Goal: Information Seeking & Learning: Learn about a topic

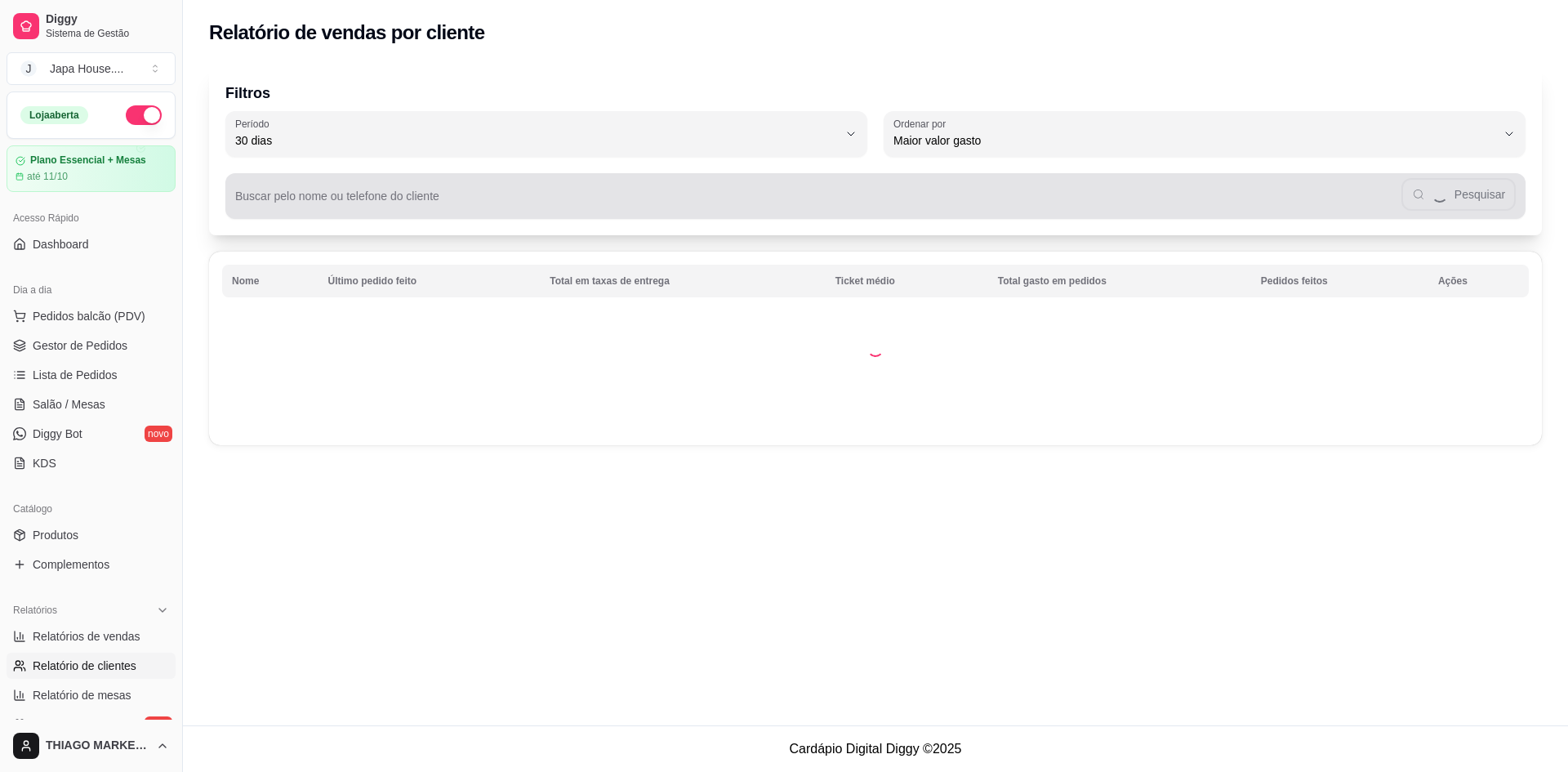
select select "30"
select select "HIGHEST_TOTAL_SPENT_WITH_ORDERS"
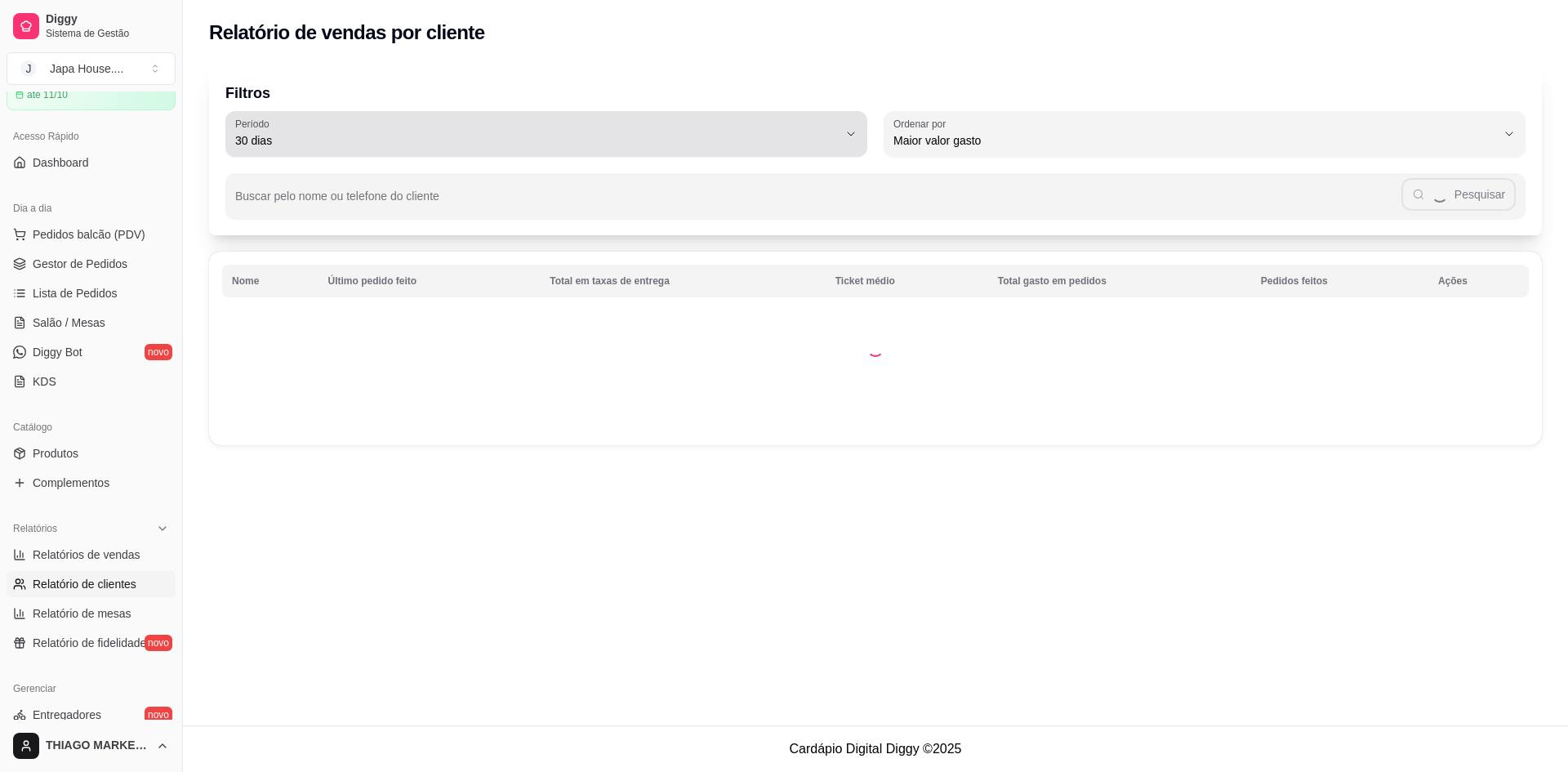
click at [411, 114] on button "Período 30 dias" at bounding box center [546, 134] width 642 height 46
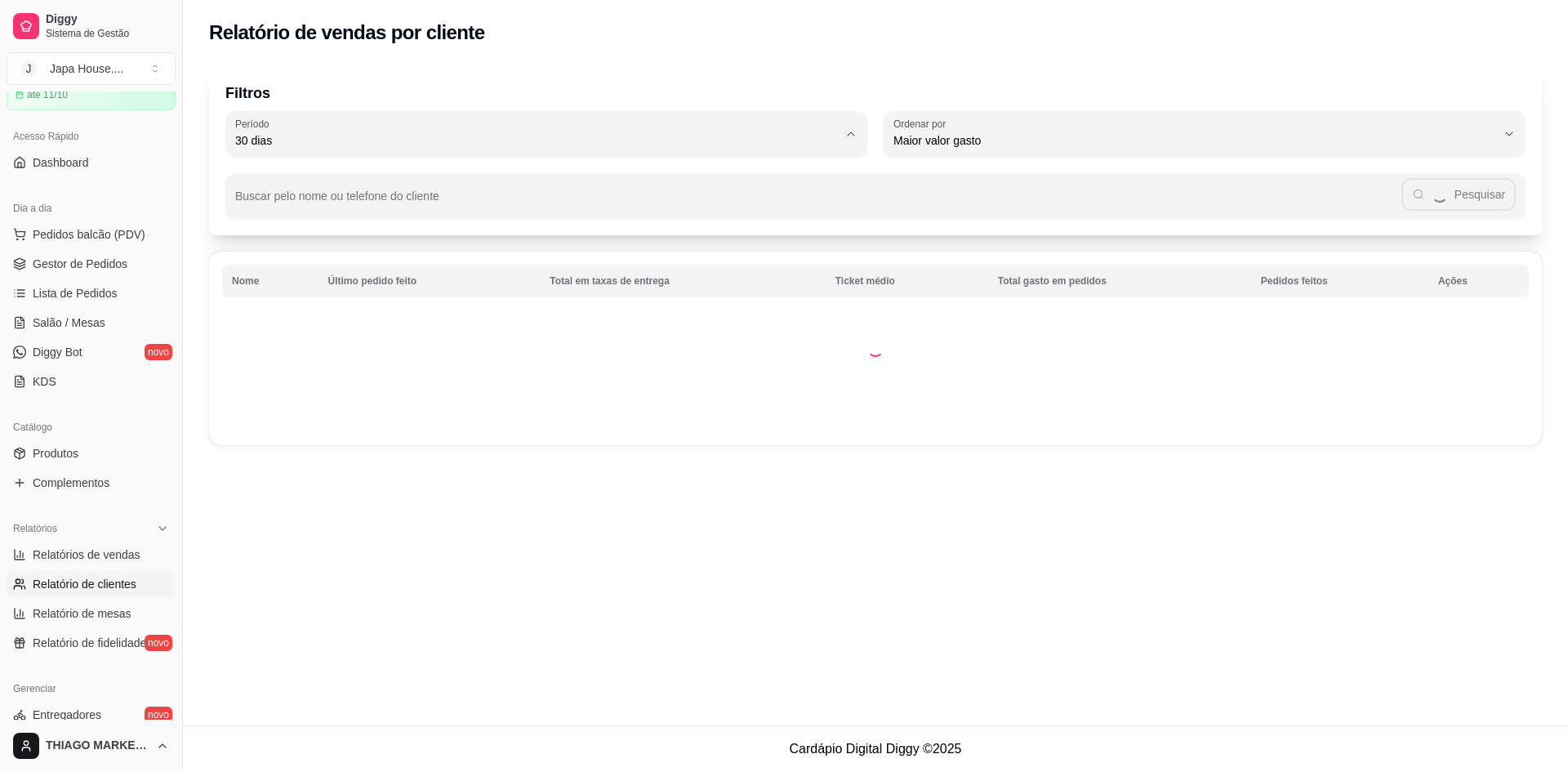
click at [341, 294] on span "30 dias" at bounding box center [538, 286] width 576 height 15
type input "0"
select select "0"
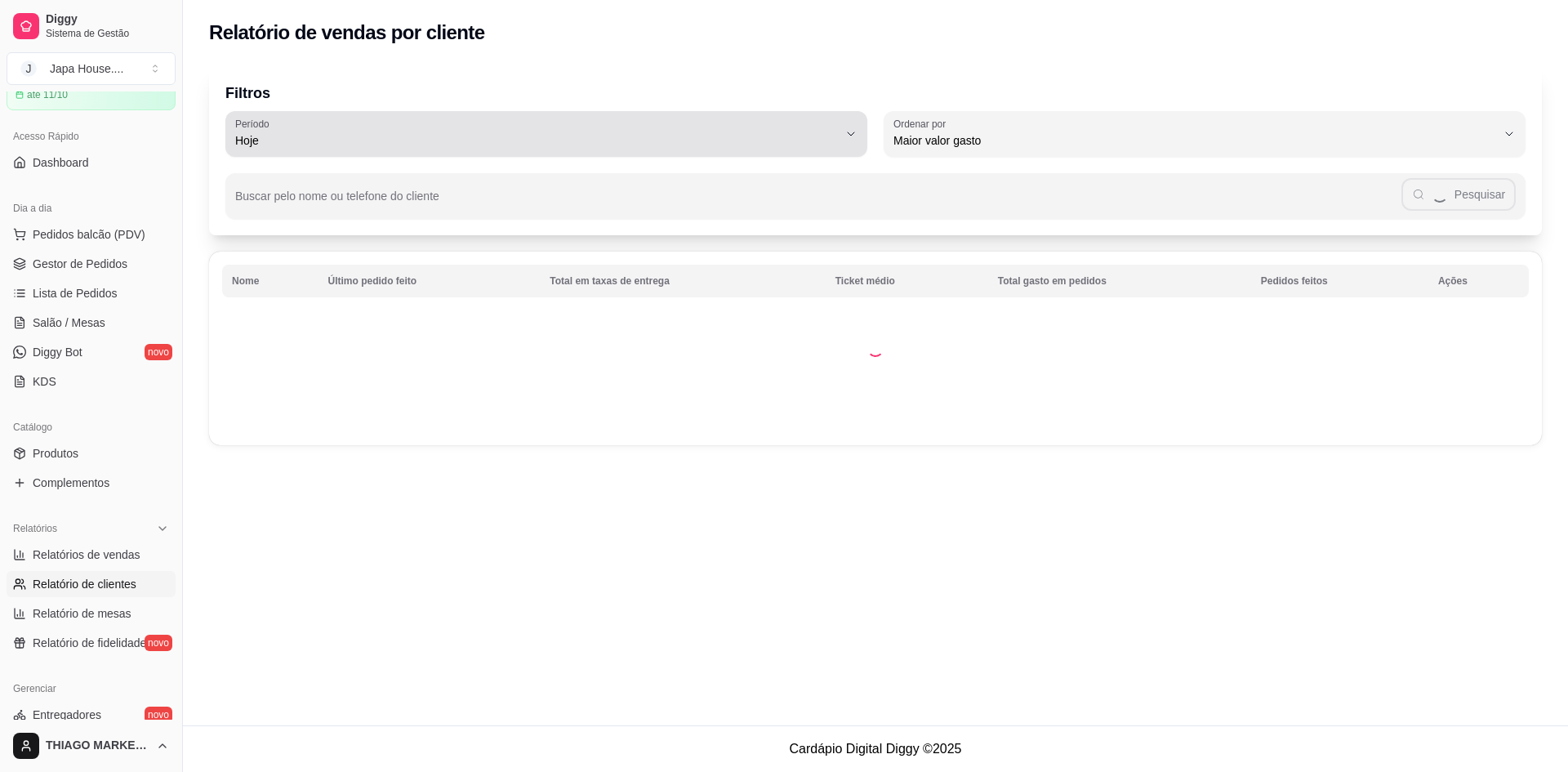
click at [622, 130] on div "Hoje" at bounding box center [536, 134] width 602 height 33
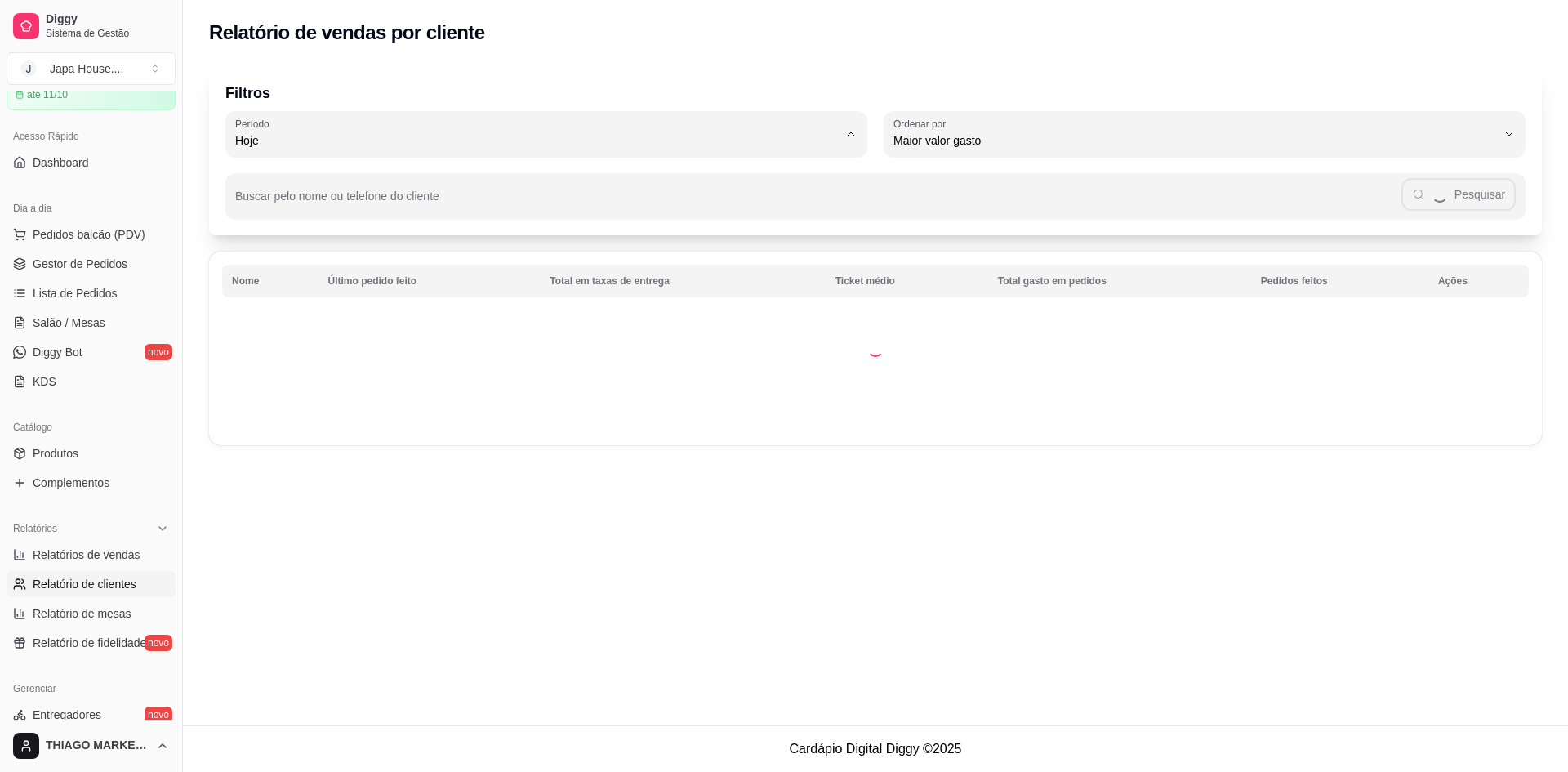
click at [482, 299] on li "30 dias" at bounding box center [545, 286] width 603 height 26
type input "30"
select select "30"
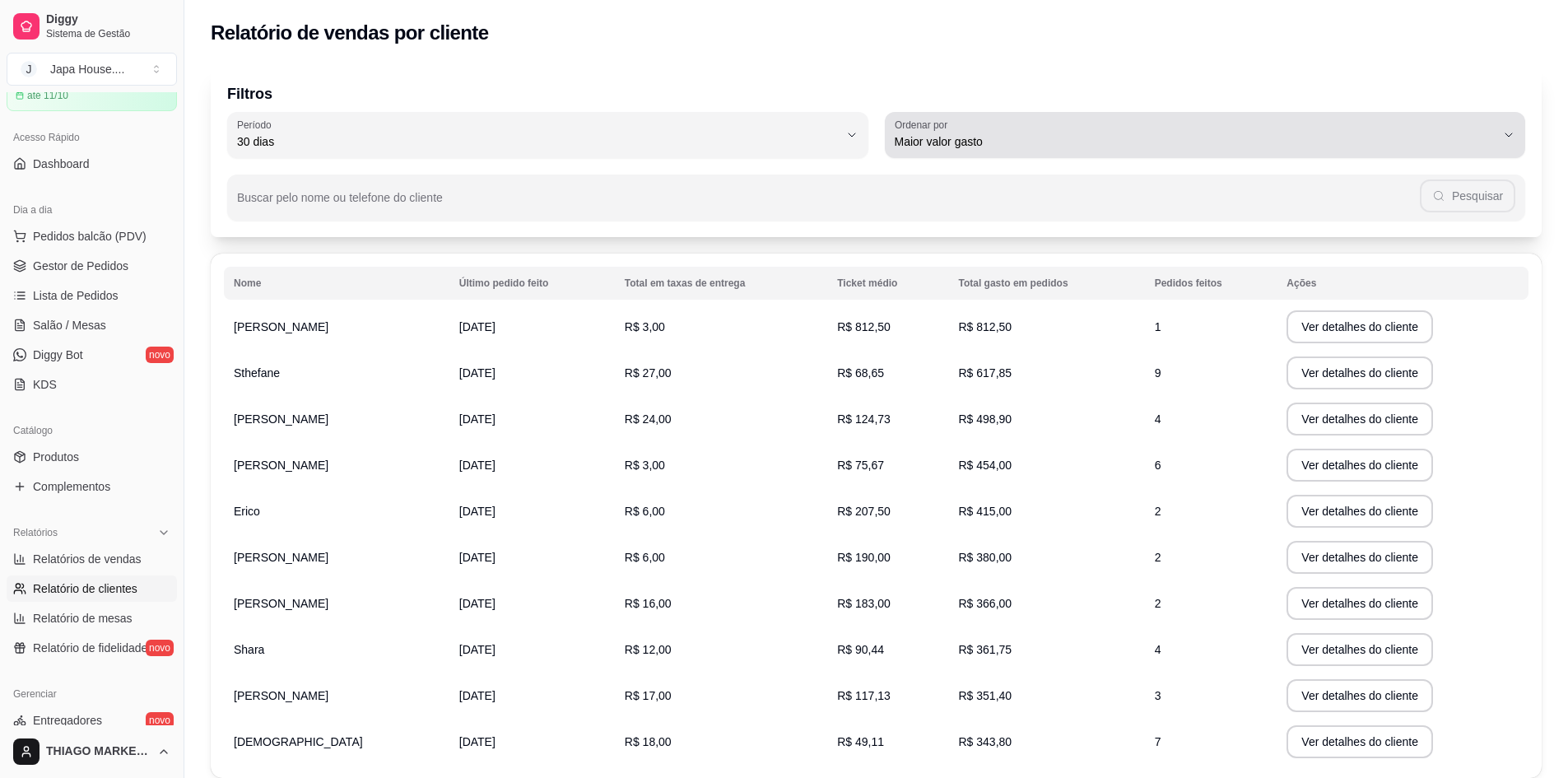
click at [1075, 140] on span "Maior valor gasto" at bounding box center [1195, 141] width 602 height 16
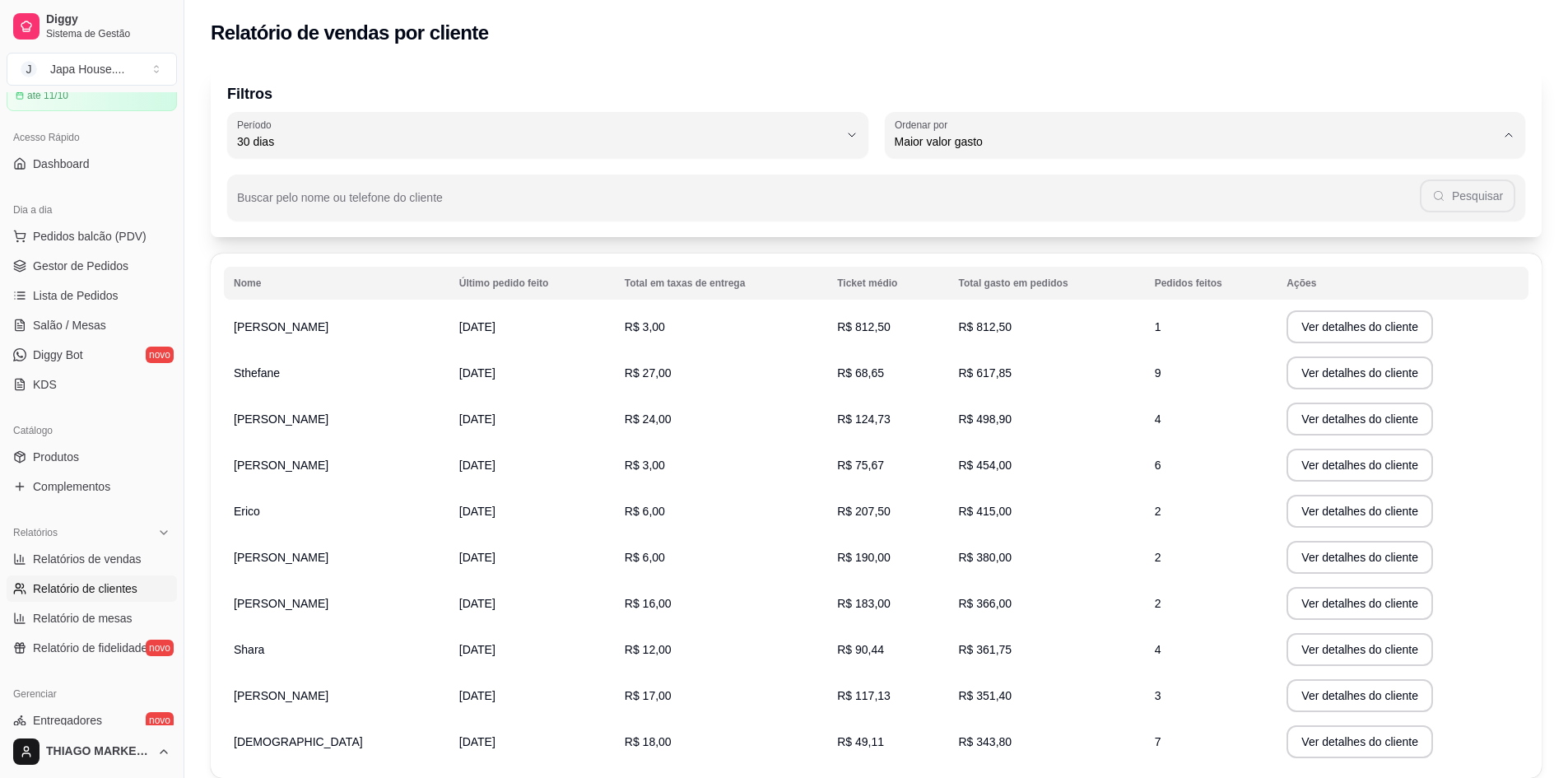
click at [1019, 269] on span "Último pedido feito" at bounding box center [1196, 261] width 574 height 15
type input "LAST_ORDER_MADE_AT"
select select "LAST_ORDER_MADE_AT"
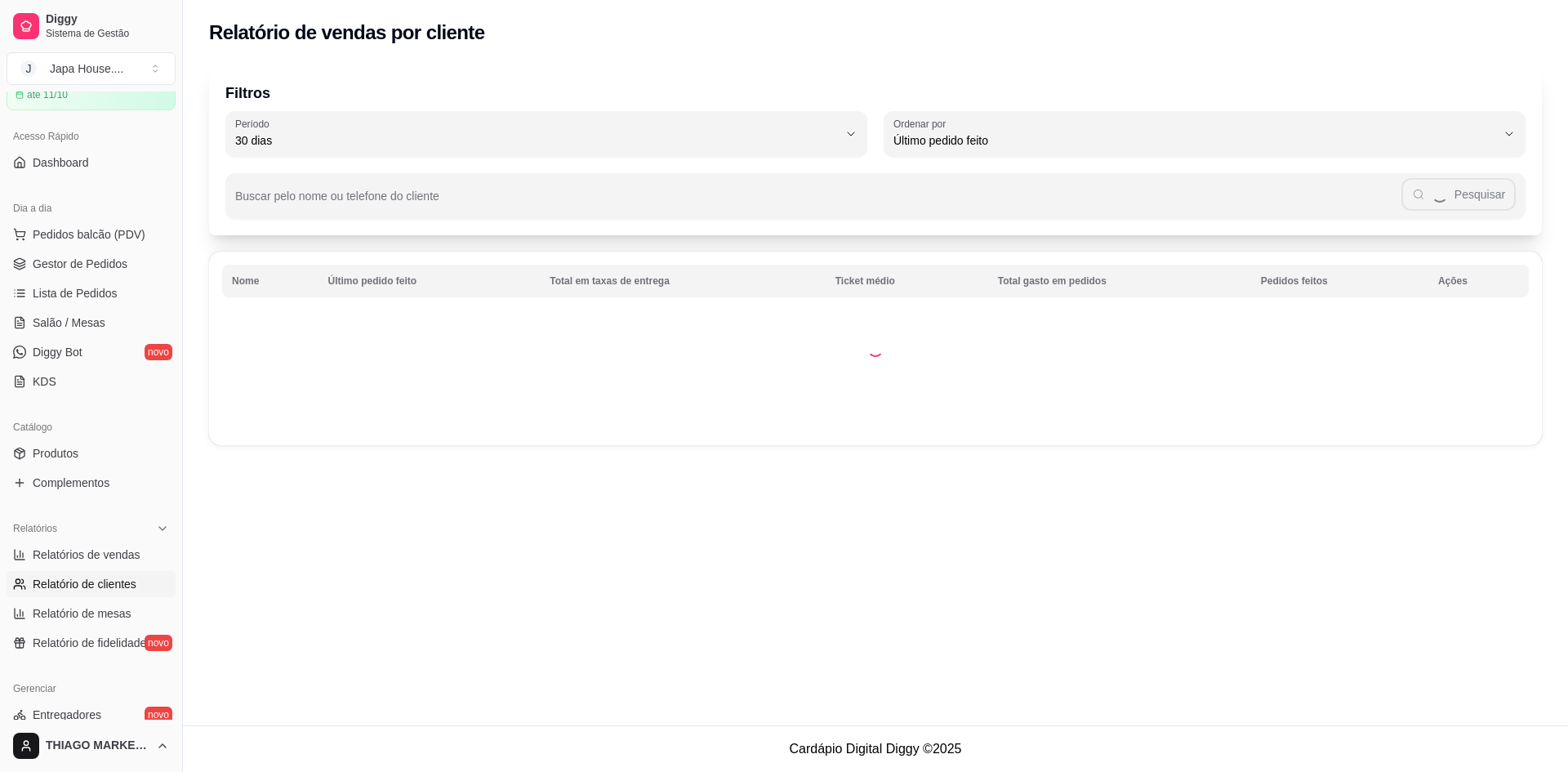
drag, startPoint x: 277, startPoint y: 61, endPoint x: 264, endPoint y: 316, distance: 255.3
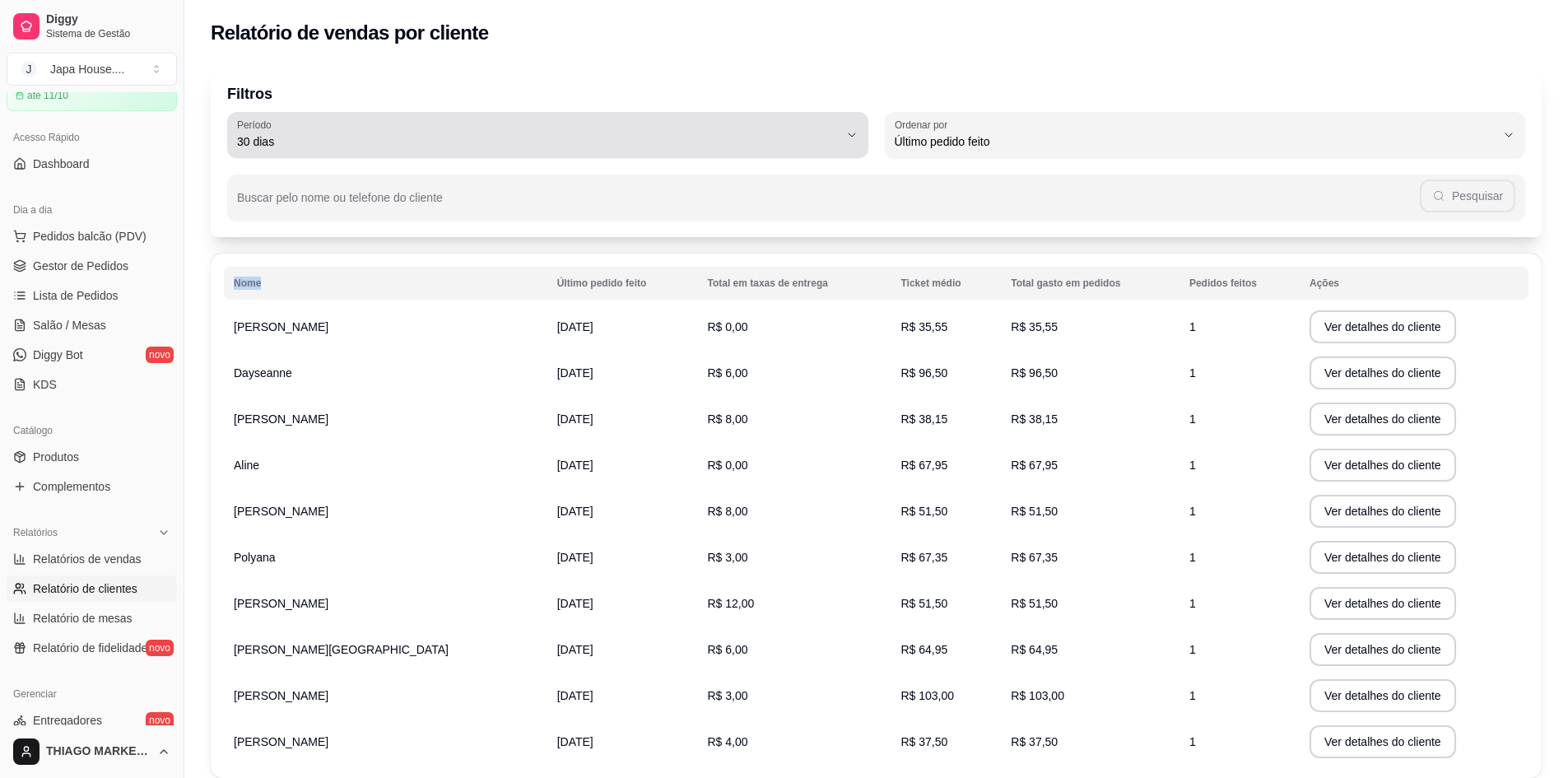
drag, startPoint x: 377, startPoint y: 157, endPoint x: 479, endPoint y: 401, distance: 264.5
click at [330, 285] on div "Filtros 30 Período Hoje Ontem 7 dias 15 dias 30 dias 45 dias 60 dias Período 30…" at bounding box center [876, 448] width 1384 height 784
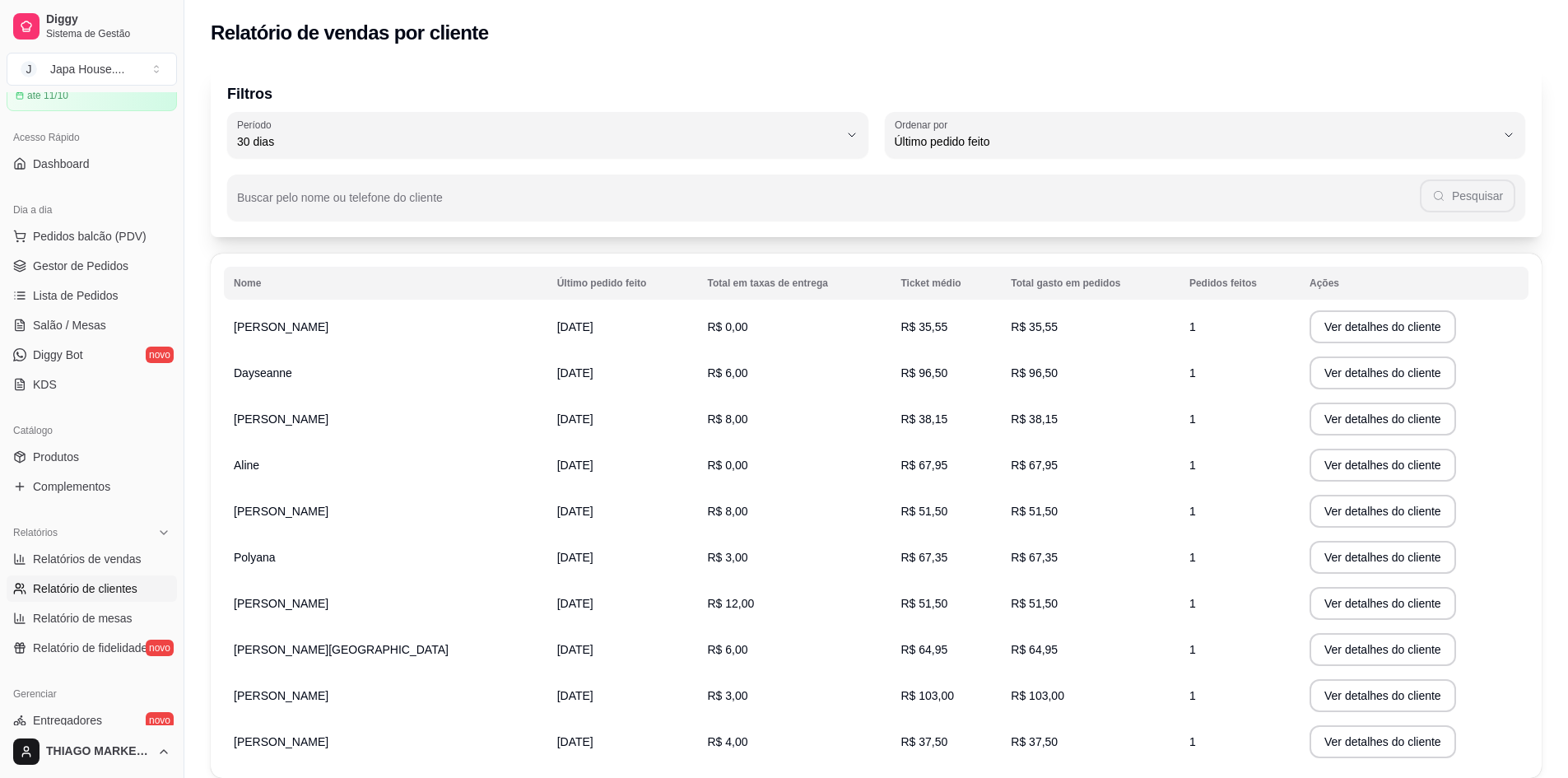
click at [589, 32] on div "Relatório de vendas por cliente" at bounding box center [876, 32] width 1331 height 26
click at [611, 67] on div "Filtros 30 Período Hoje Ontem 7 dias 15 dias 30 dias 45 dias 60 dias Período 30…" at bounding box center [876, 151] width 1331 height 171
click at [1369, 324] on button "Ver detalhes do cliente" at bounding box center [1382, 327] width 141 height 32
click at [1331, 375] on button "Ver detalhes do cliente" at bounding box center [1383, 373] width 147 height 33
click at [1322, 423] on button "Ver detalhes do cliente" at bounding box center [1383, 419] width 147 height 33
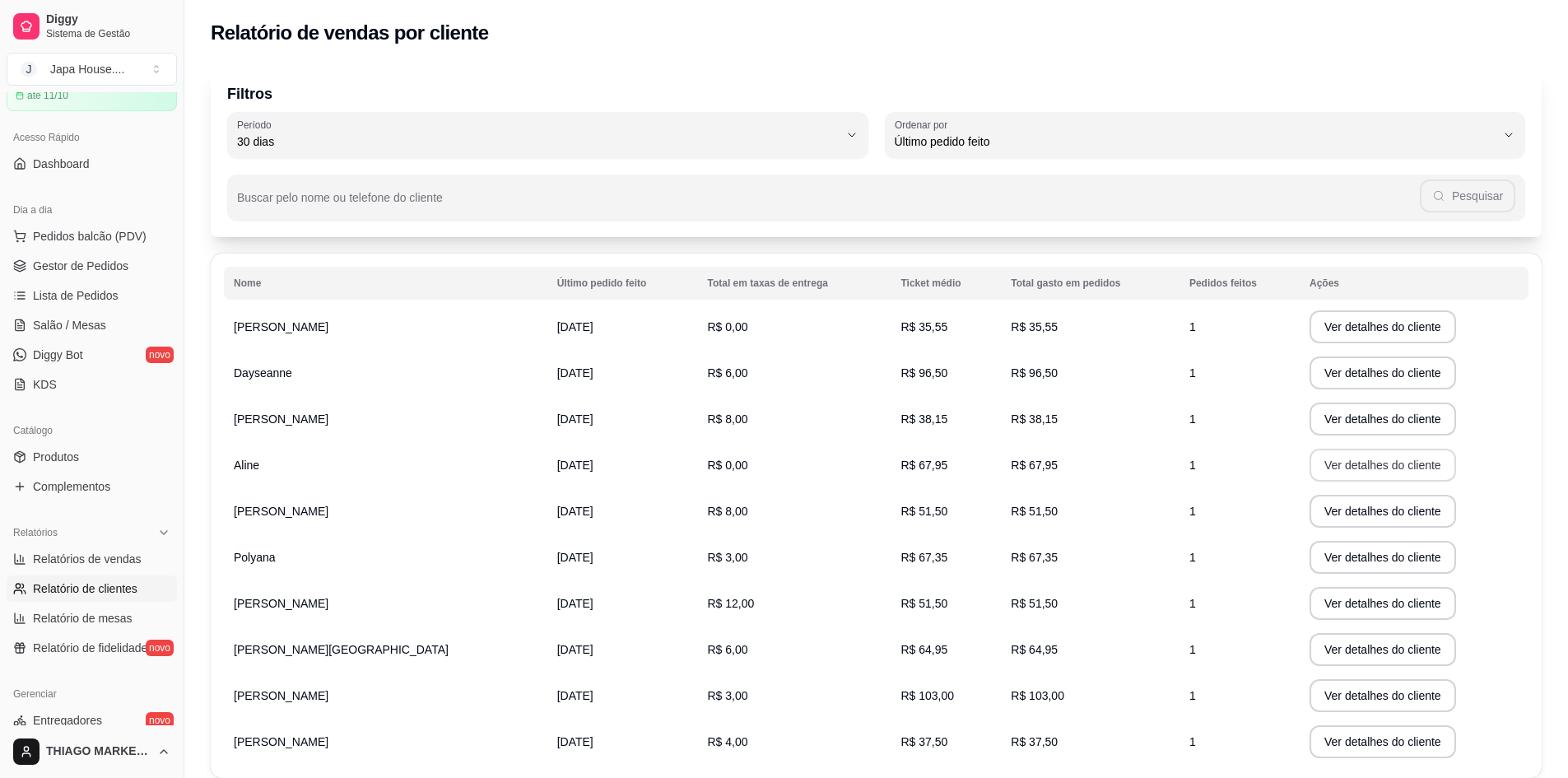
click at [1350, 446] on td "Ver detalhes do cliente" at bounding box center [1414, 465] width 229 height 47
click at [1349, 482] on td "Ver detalhes do cliente" at bounding box center [1414, 465] width 229 height 47
click at [1353, 470] on button "Ver detalhes do cliente" at bounding box center [1383, 465] width 147 height 33
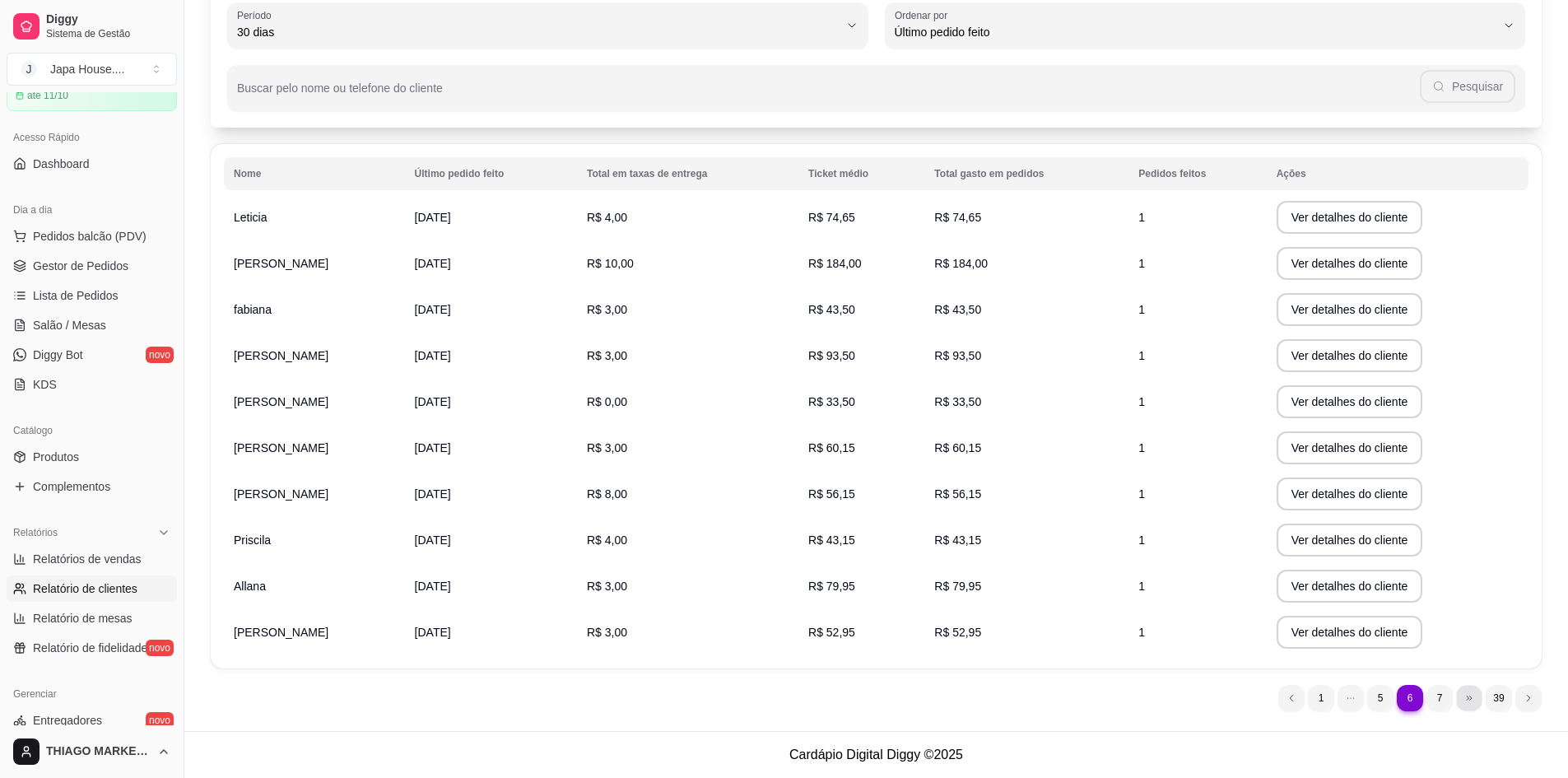
scroll to position [0, 0]
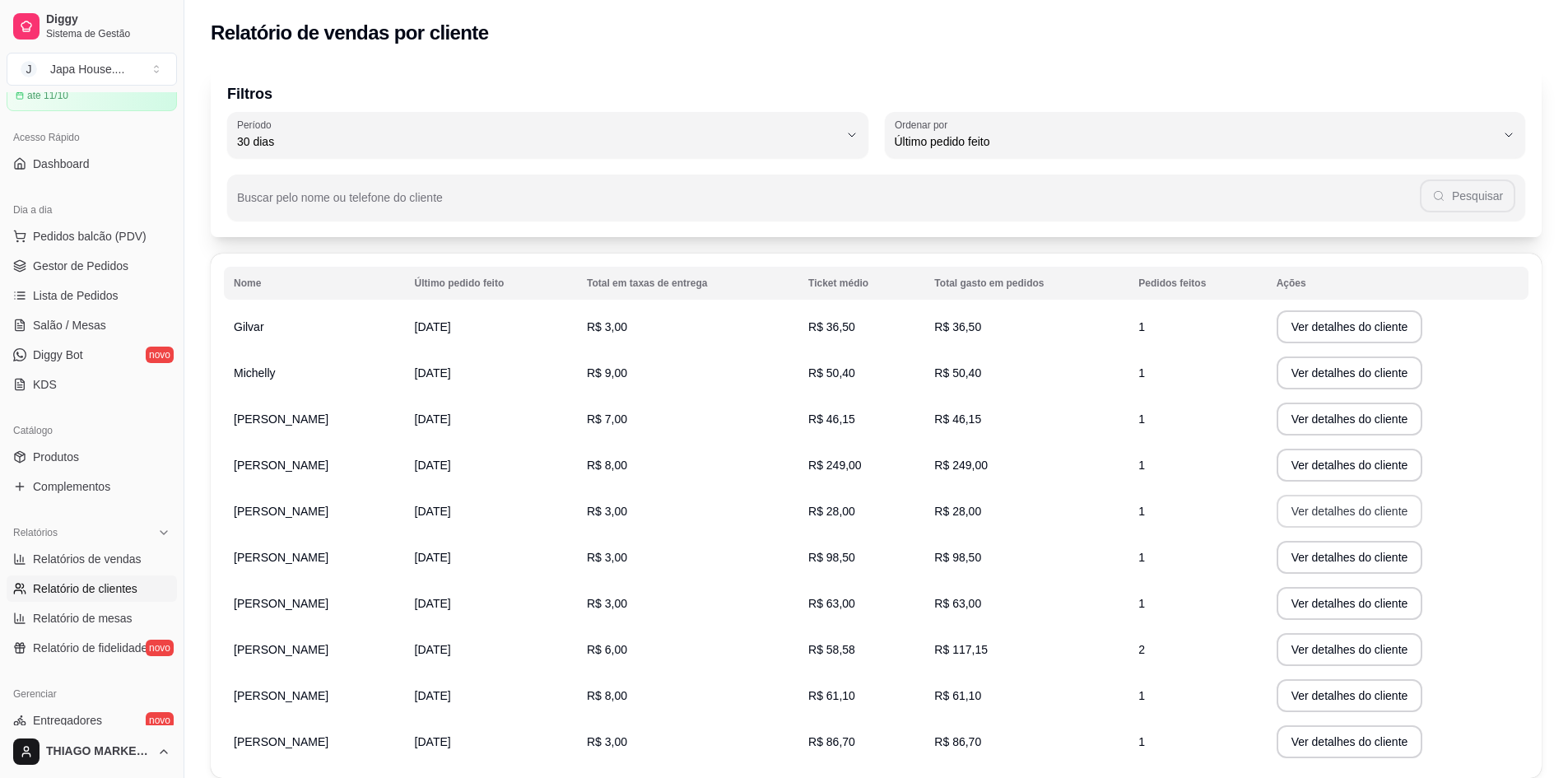
click at [1300, 521] on div "Relatório de vendas por cliente Filtros 30 Período Hoje Ontem 7 dias 15 dias 30…" at bounding box center [876, 420] width 1384 height 841
click at [1325, 476] on button "Ver detalhes do cliente" at bounding box center [1350, 465] width 147 height 33
click at [1326, 560] on button "Ver detalhes do cliente" at bounding box center [1350, 557] width 147 height 33
click at [1371, 606] on button "Ver detalhes do cliente" at bounding box center [1350, 603] width 147 height 33
click at [1328, 650] on button "Ver detalhes do cliente" at bounding box center [1349, 650] width 141 height 32
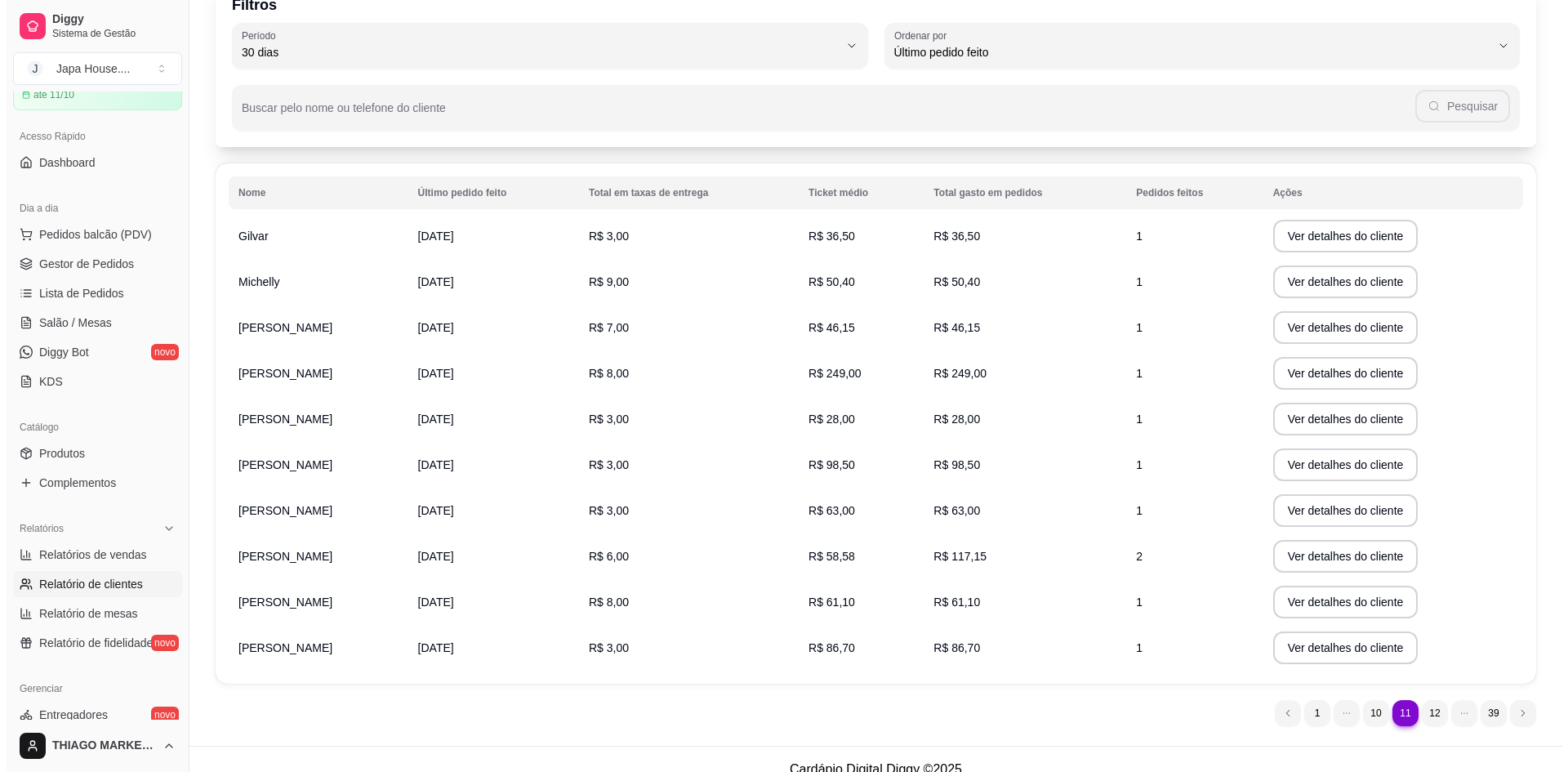
scroll to position [108, 0]
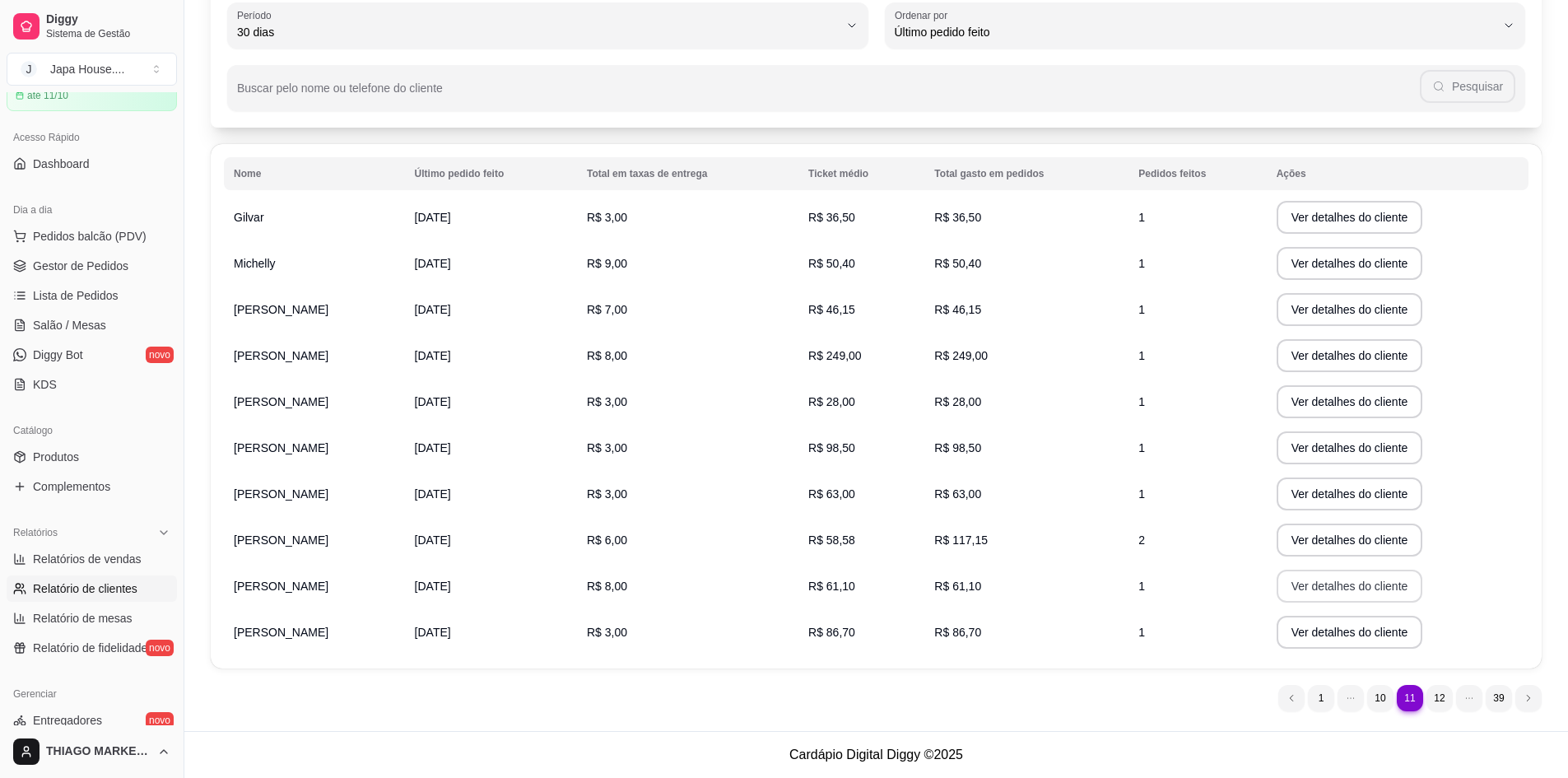
click at [1371, 571] on button "Ver detalhes do cliente" at bounding box center [1350, 586] width 147 height 33
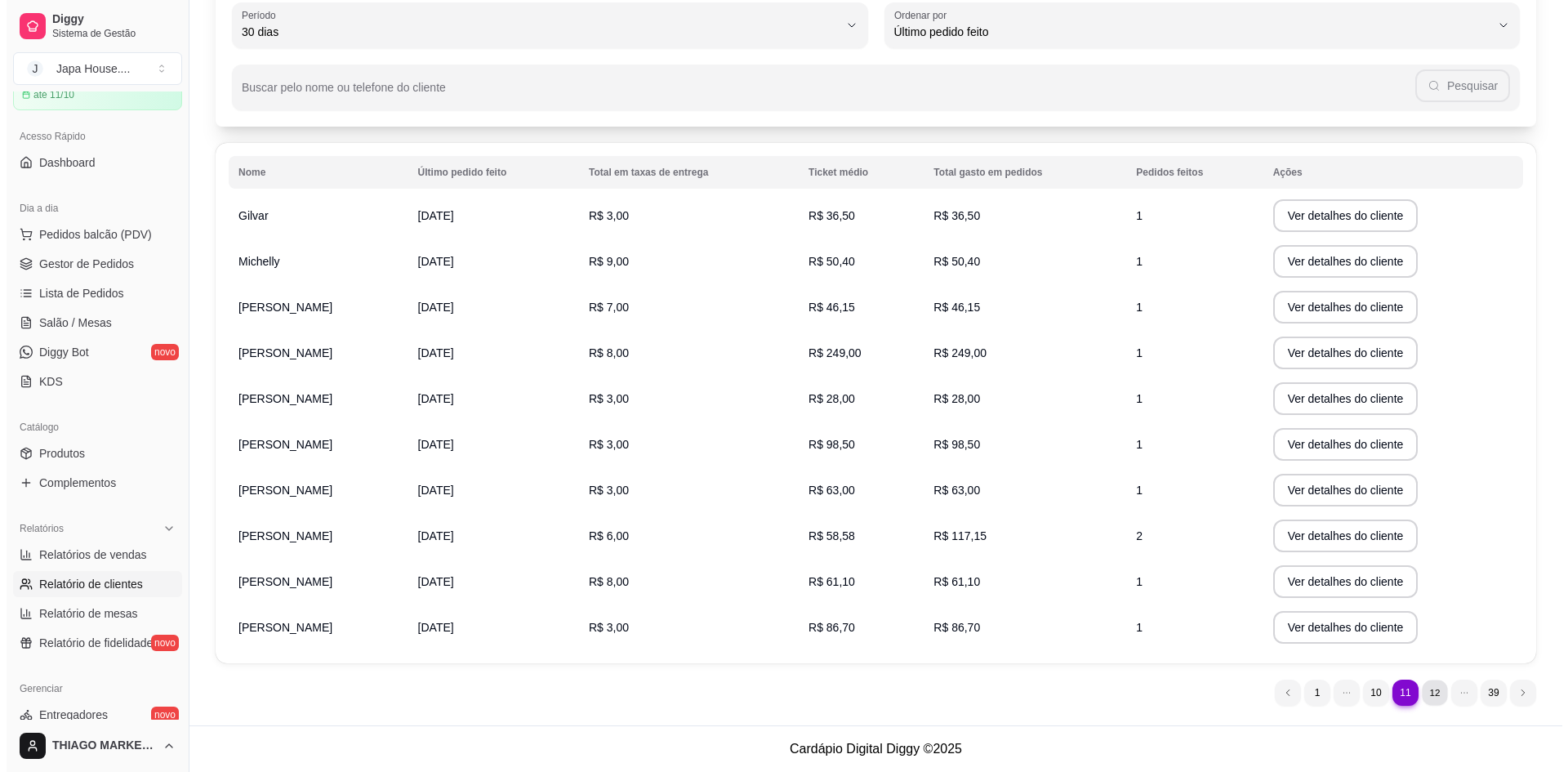
scroll to position [0, 0]
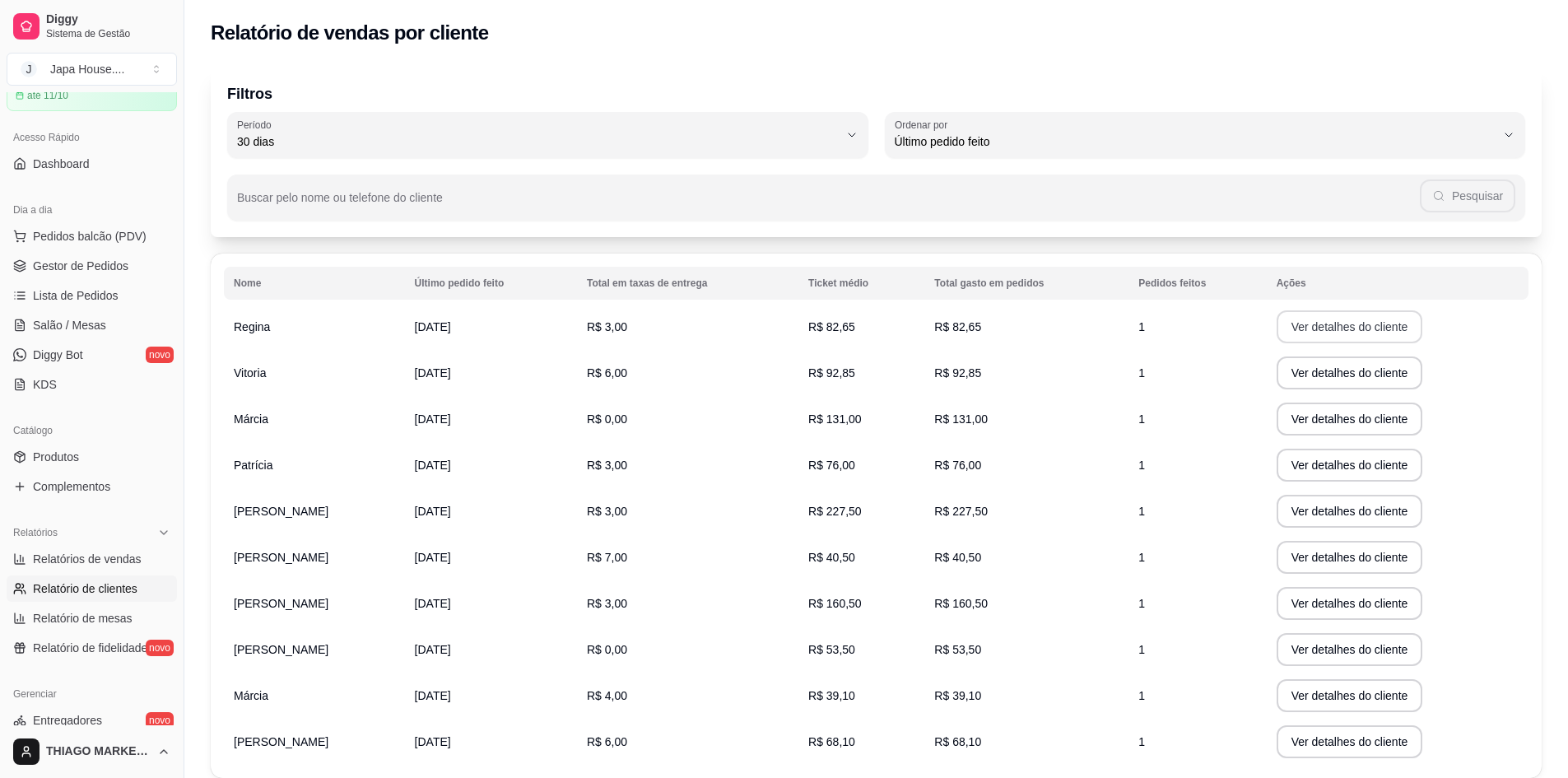
click at [1319, 330] on button "Ver detalhes do cliente" at bounding box center [1350, 326] width 147 height 33
click at [1348, 369] on button "Ver detalhes do cliente" at bounding box center [1350, 373] width 147 height 33
click at [1385, 420] on button "Ver detalhes do cliente" at bounding box center [1349, 419] width 141 height 32
click at [1317, 470] on button "Ver detalhes do cliente" at bounding box center [1350, 465] width 147 height 33
drag, startPoint x: 1011, startPoint y: 72, endPoint x: 1441, endPoint y: 298, distance: 485.8
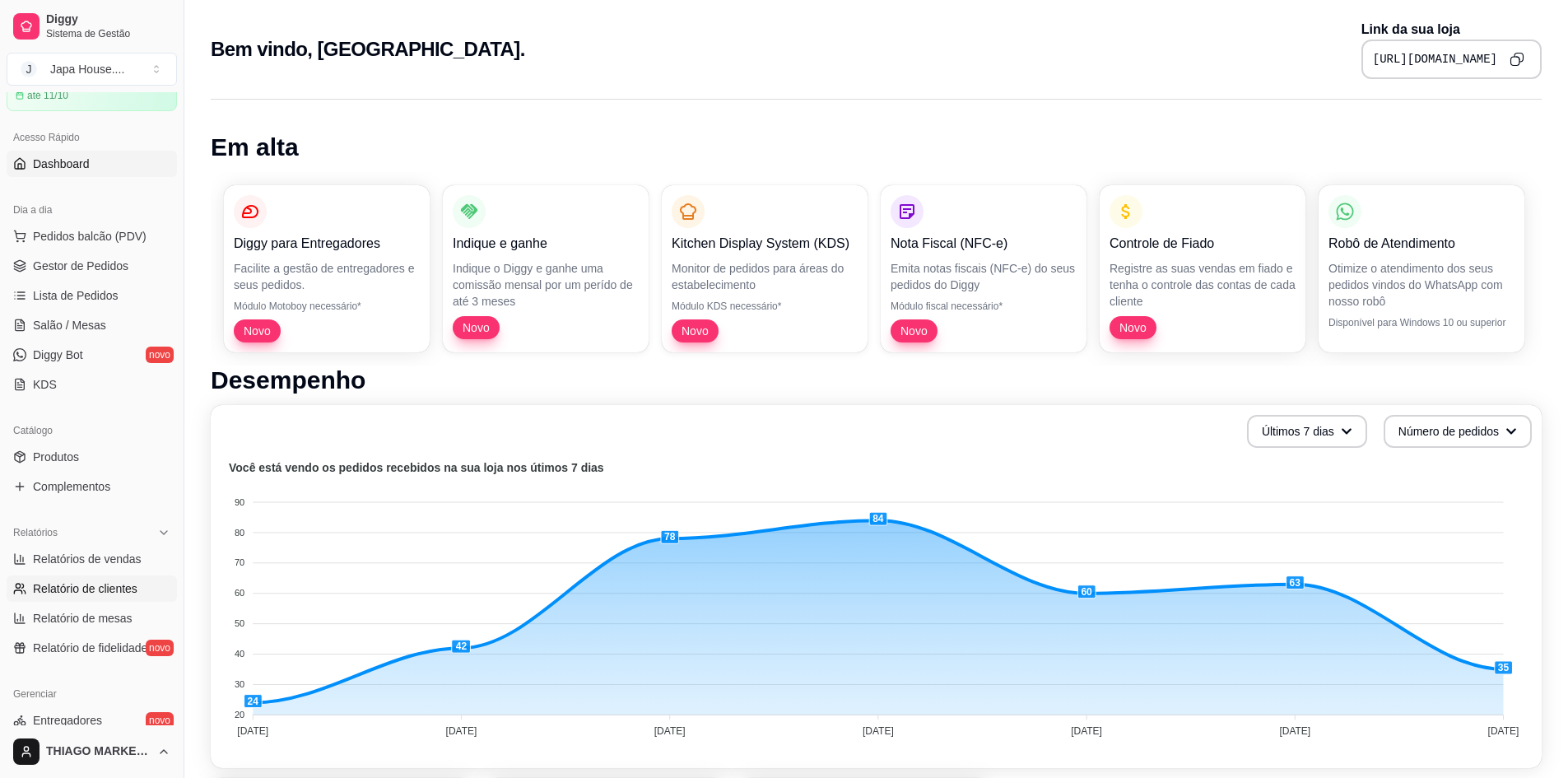
drag, startPoint x: 113, startPoint y: 588, endPoint x: 125, endPoint y: 579, distance: 15.0
click at [113, 588] on span "Relatório de clientes" at bounding box center [85, 588] width 105 height 16
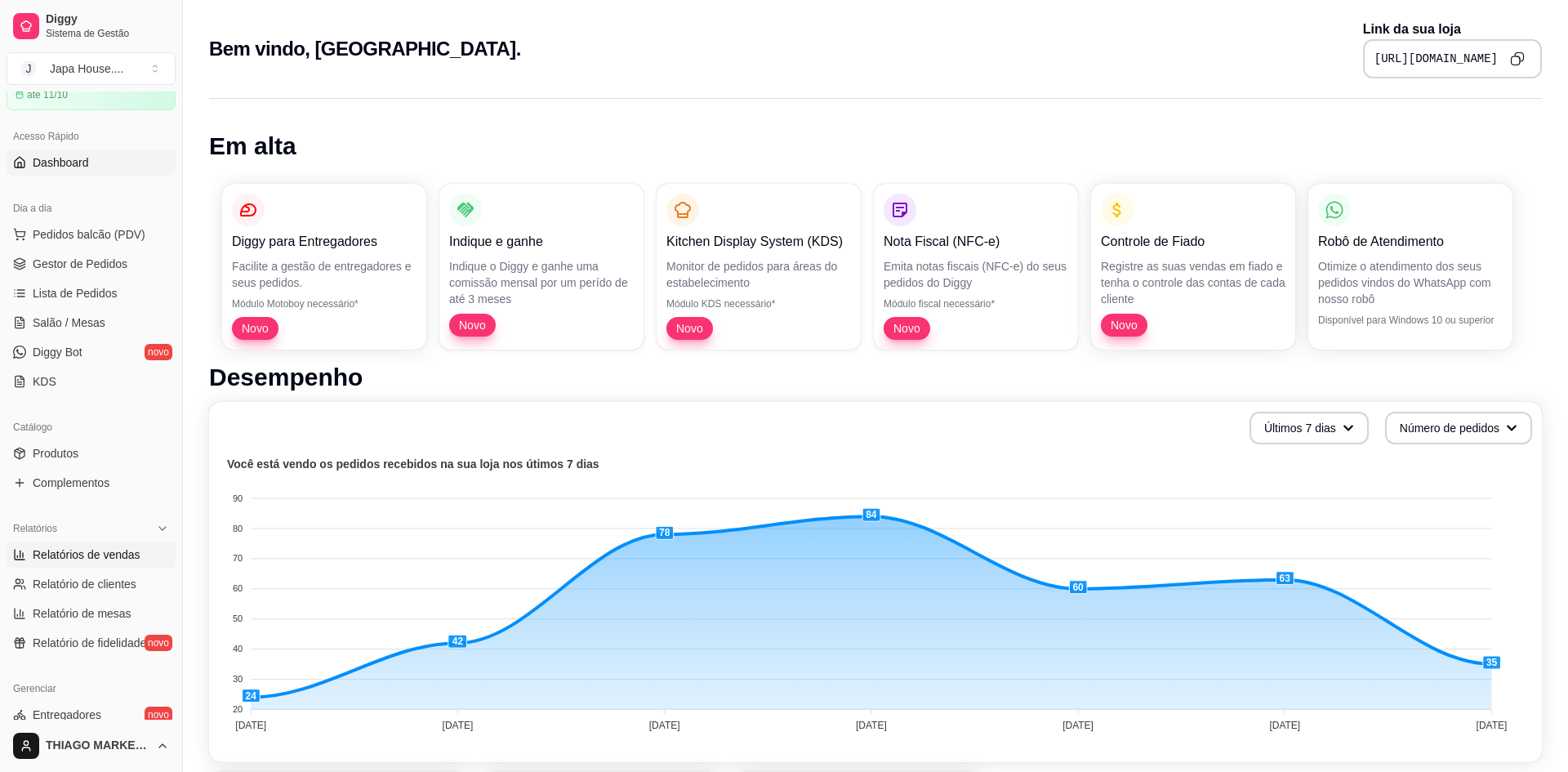
select select "30"
select select "HIGHEST_TOTAL_SPENT_WITH_ORDERS"
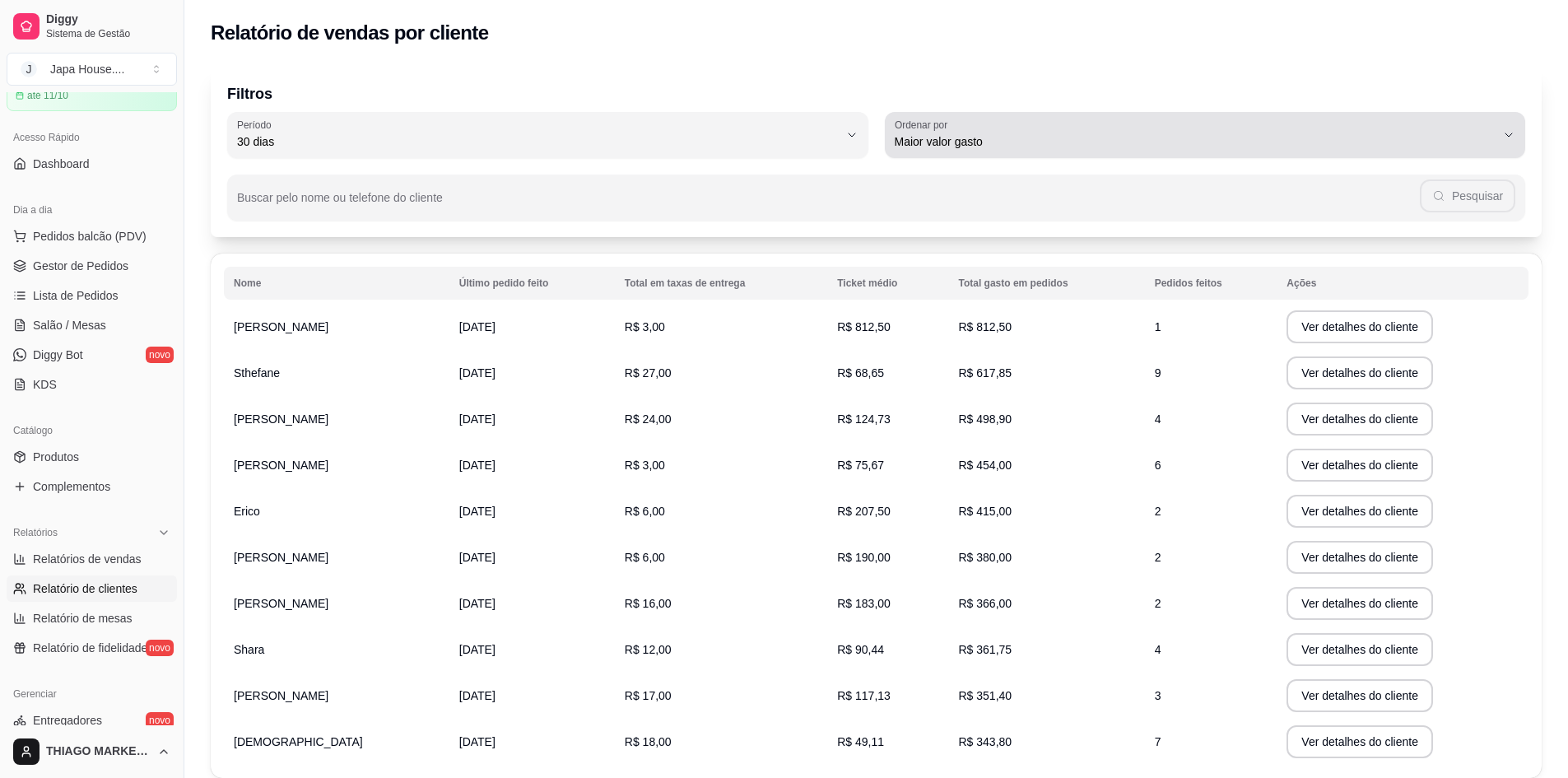
click at [932, 146] on span "Maior valor gasto" at bounding box center [1195, 141] width 602 height 16
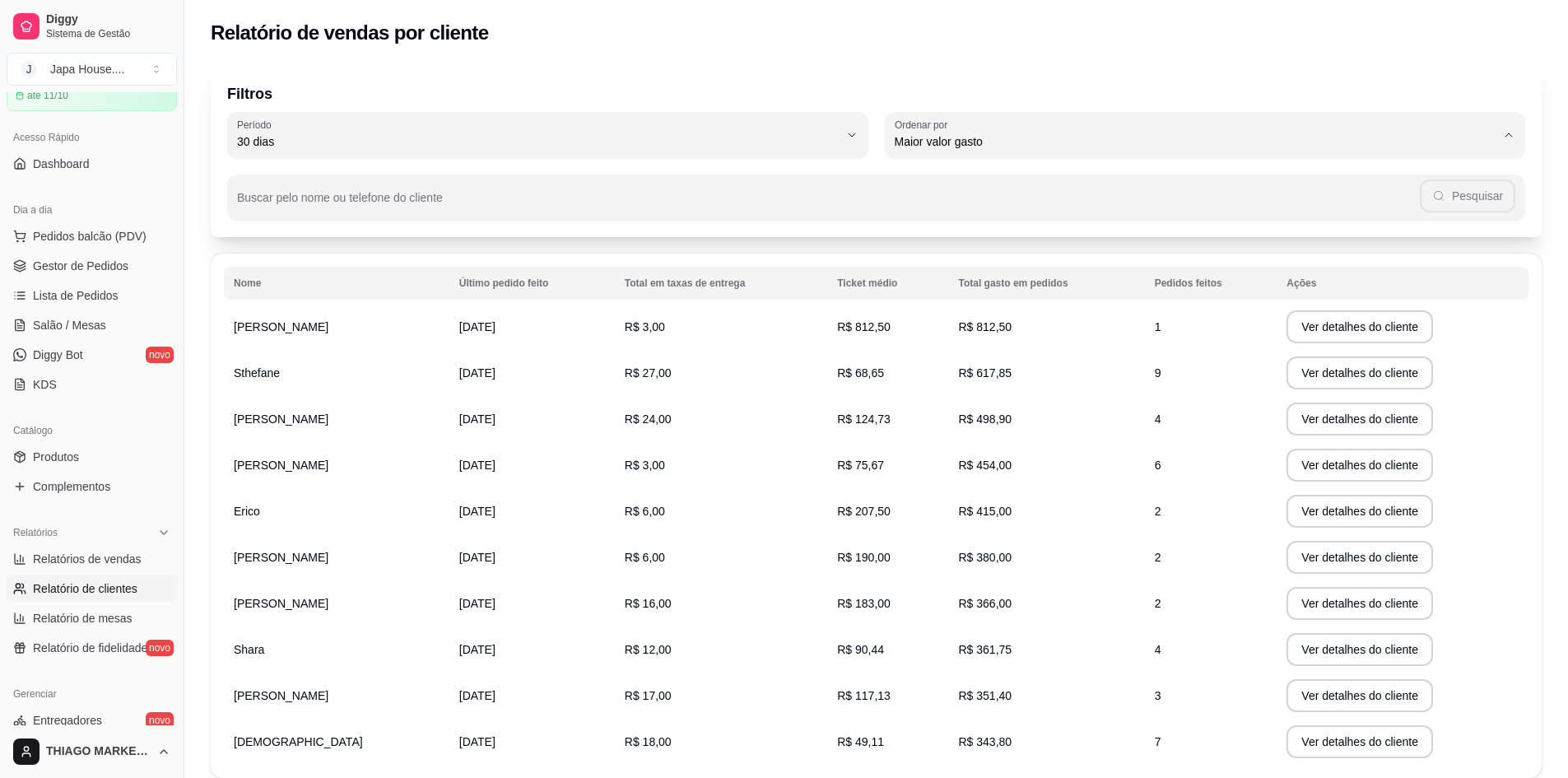
click at [1011, 266] on span "Último pedido feito" at bounding box center [1196, 261] width 574 height 15
type input "LAST_ORDER_MADE_AT"
select select "LAST_ORDER_MADE_AT"
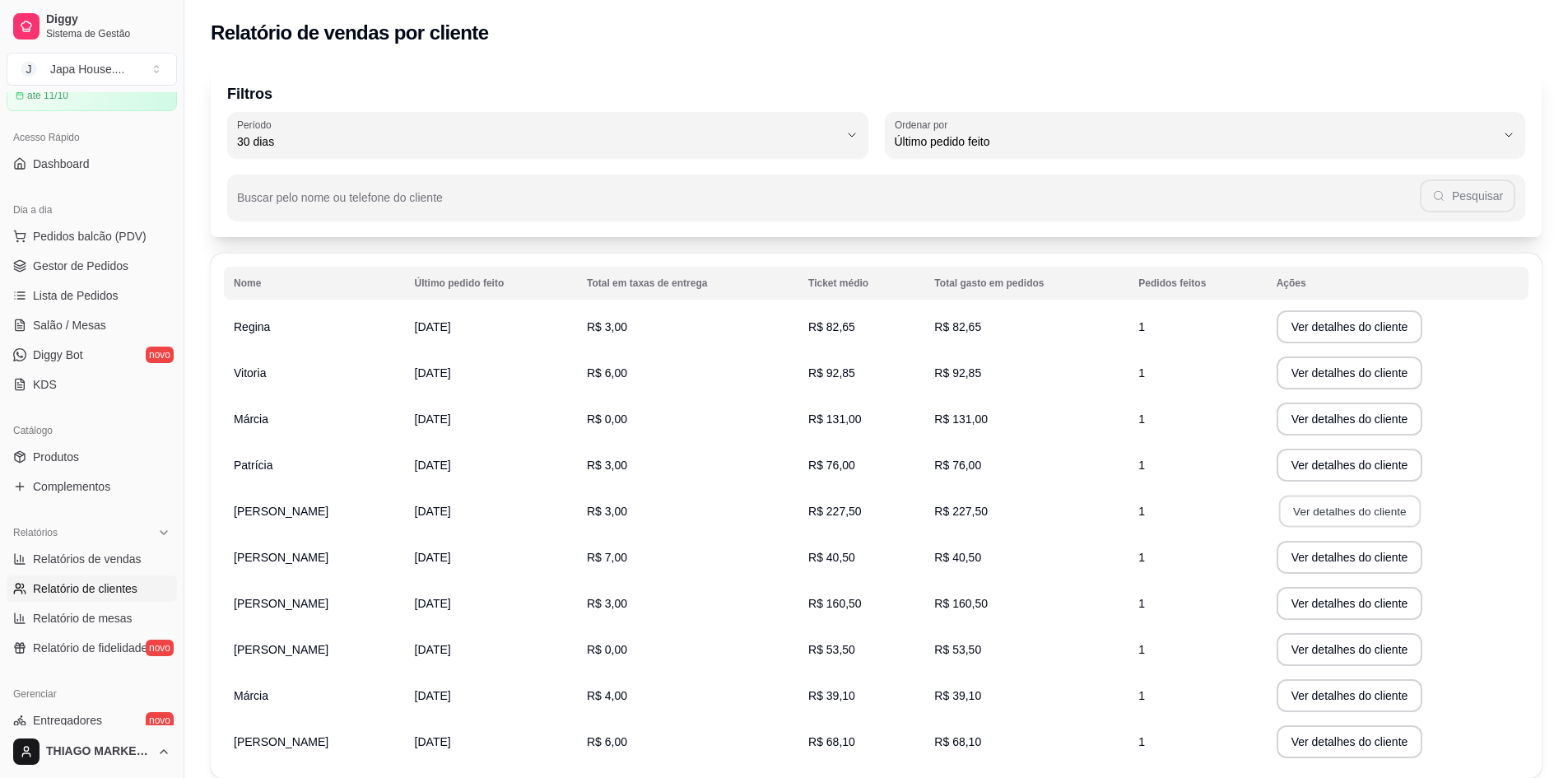
click at [1370, 519] on button "Ver detalhes do cliente" at bounding box center [1349, 512] width 141 height 32
click at [1324, 559] on button "Ver detalhes do cliente" at bounding box center [1350, 557] width 147 height 33
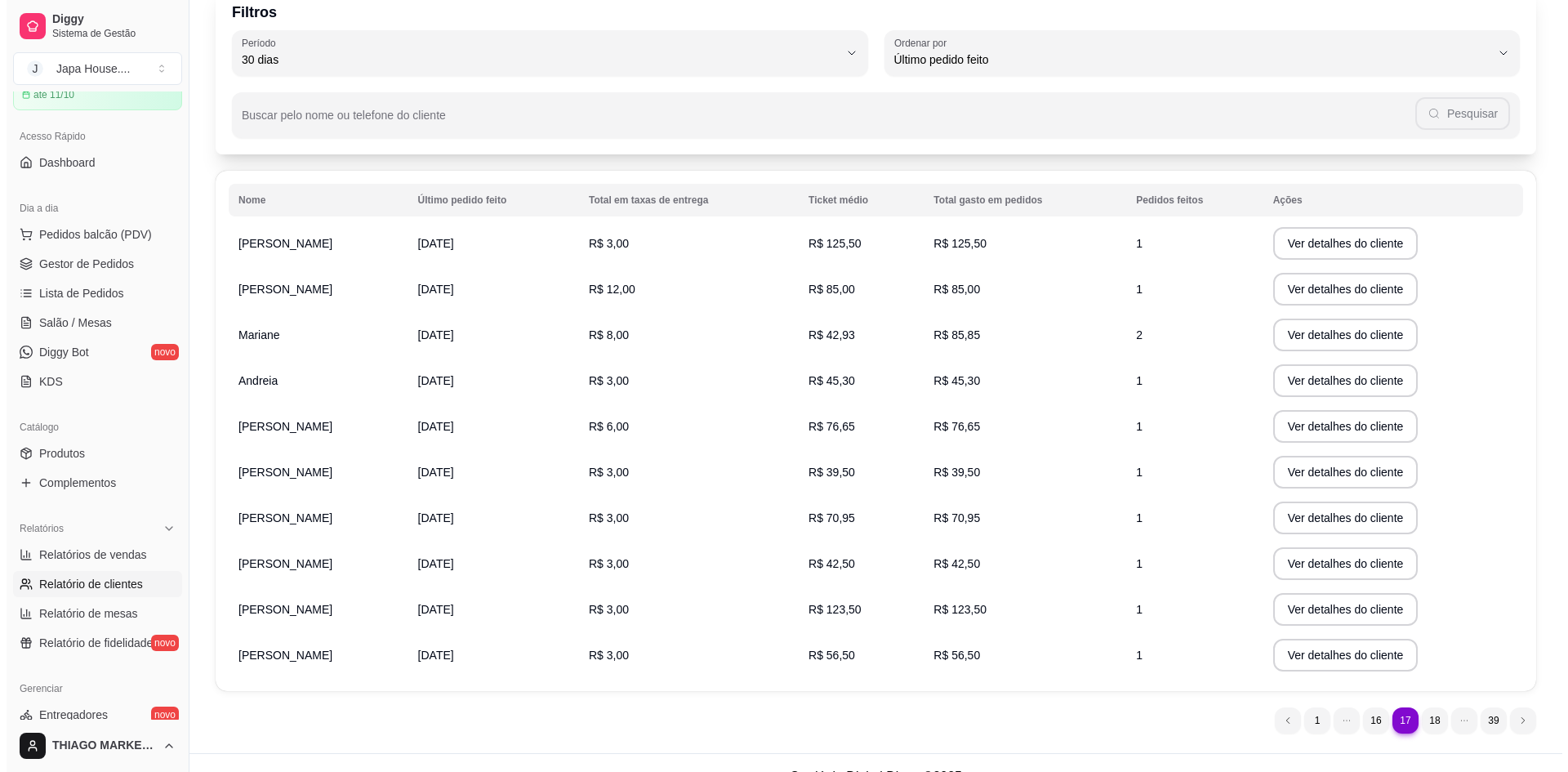
scroll to position [108, 0]
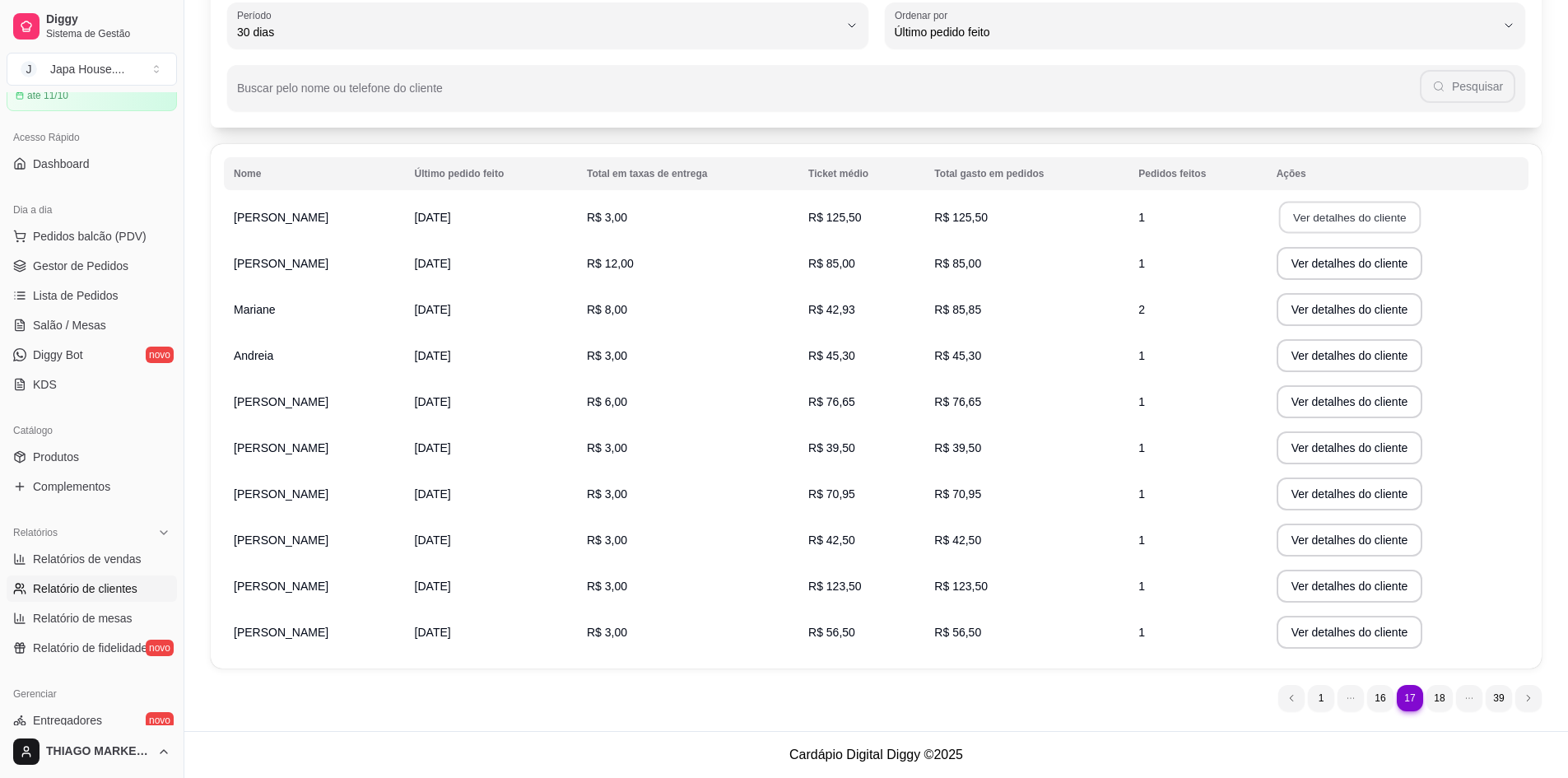
click at [1324, 210] on button "Ver detalhes do cliente" at bounding box center [1349, 218] width 141 height 32
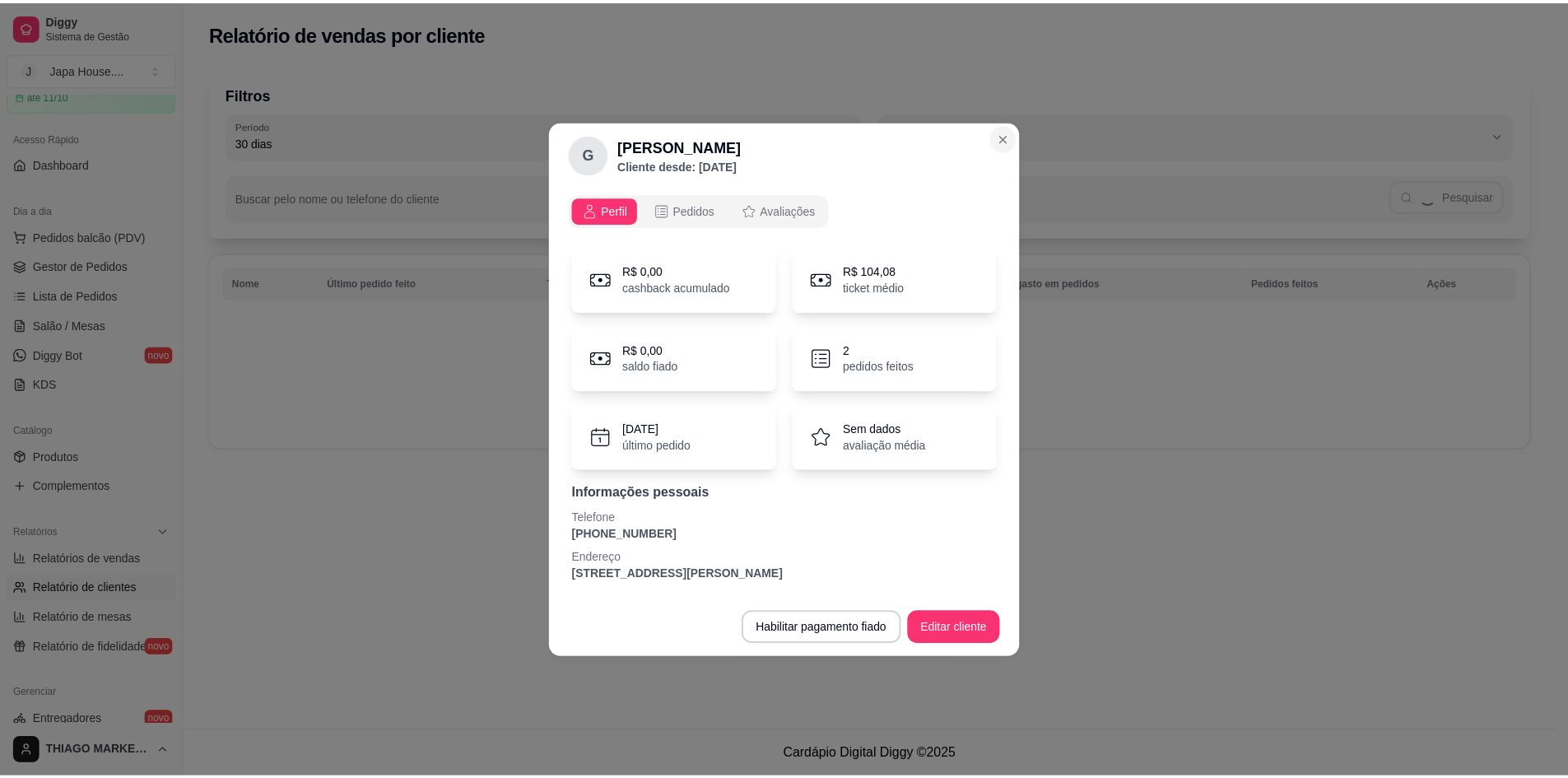
scroll to position [0, 0]
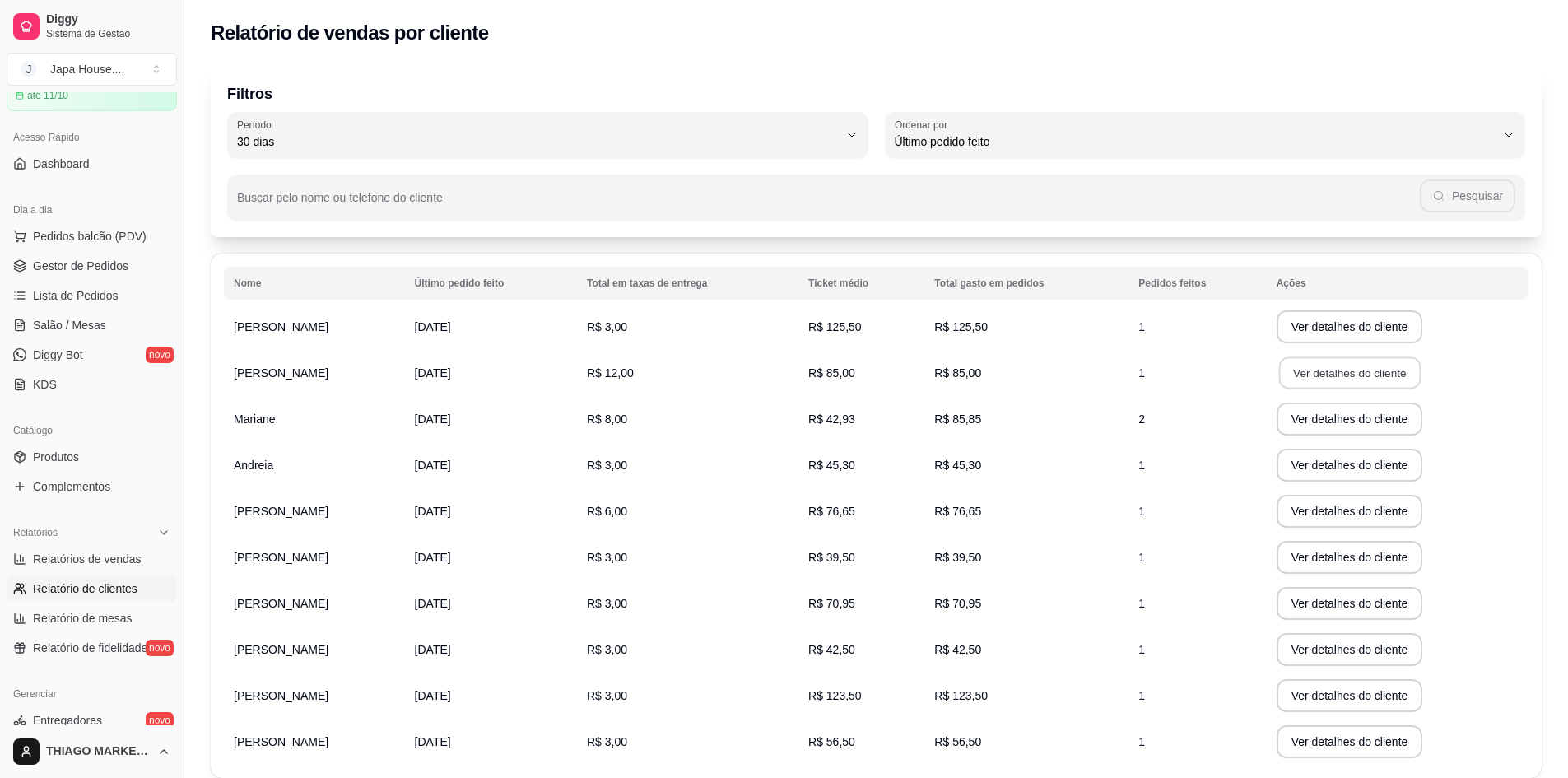
click at [1376, 365] on button "Ver detalhes do cliente" at bounding box center [1349, 374] width 141 height 32
click at [1361, 420] on button "Ver detalhes do cliente" at bounding box center [1349, 419] width 141 height 32
click at [1353, 471] on button "Ver detalhes do cliente" at bounding box center [1350, 465] width 147 height 33
click at [1370, 506] on button "Ver detalhes do cliente" at bounding box center [1350, 511] width 147 height 33
click at [1387, 548] on button "Ver detalhes do cliente" at bounding box center [1350, 557] width 147 height 33
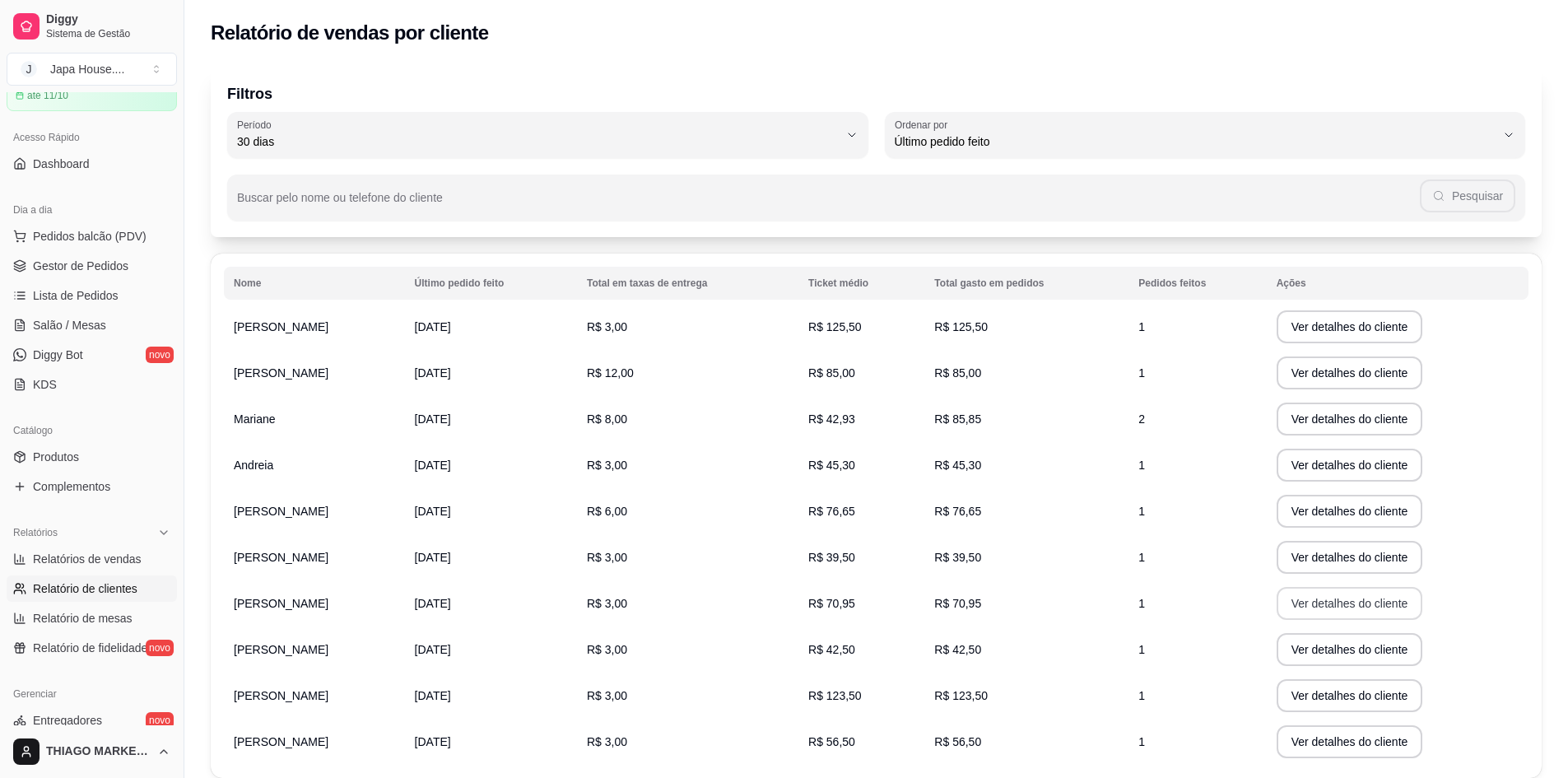
click at [1395, 596] on button "Ver detalhes do cliente" at bounding box center [1350, 603] width 147 height 33
click at [1395, 645] on button "Ver detalhes do cliente" at bounding box center [1350, 649] width 147 height 33
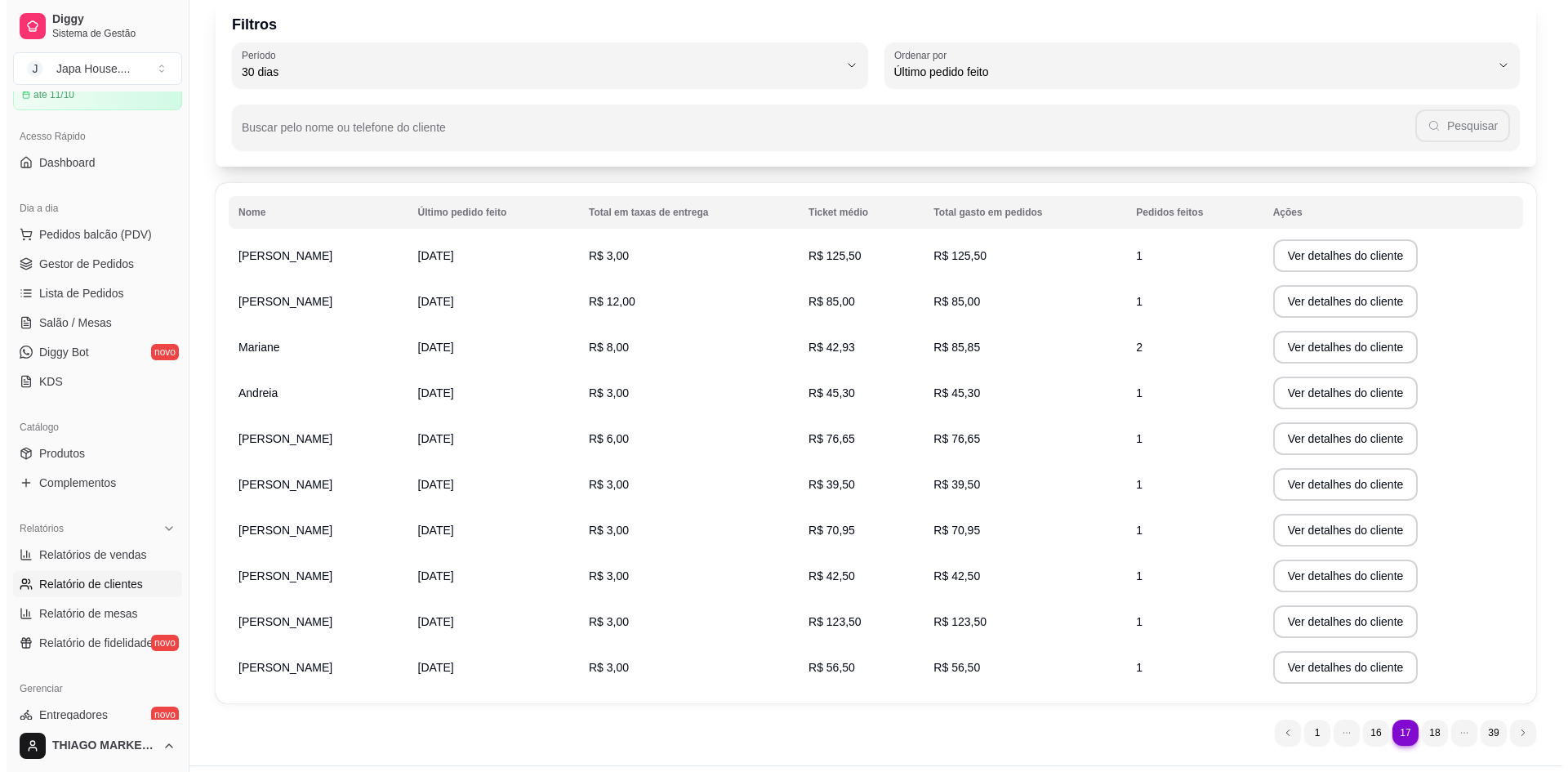
scroll to position [108, 0]
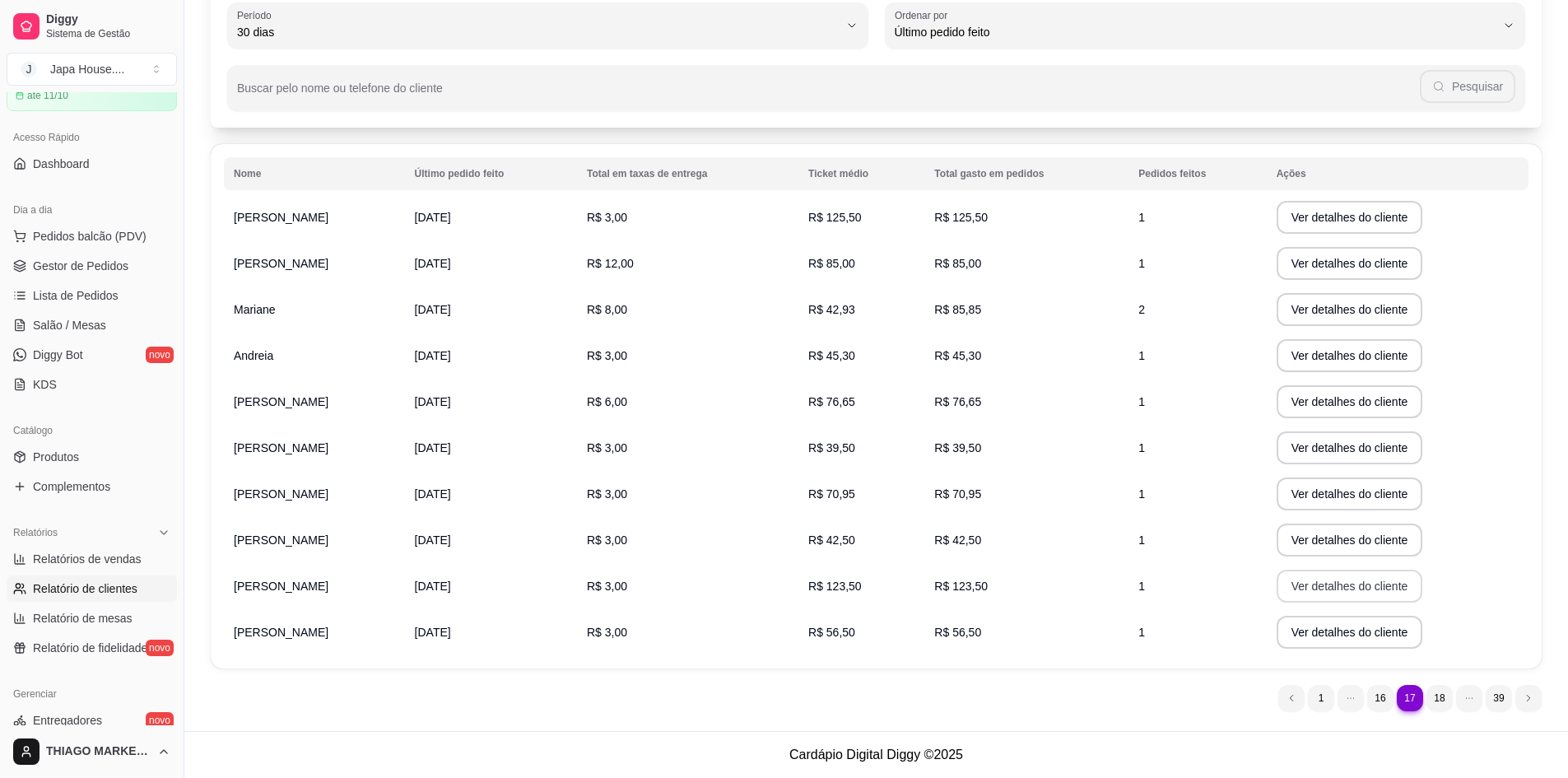
click at [1364, 596] on button "Ver detalhes do cliente" at bounding box center [1350, 586] width 147 height 33
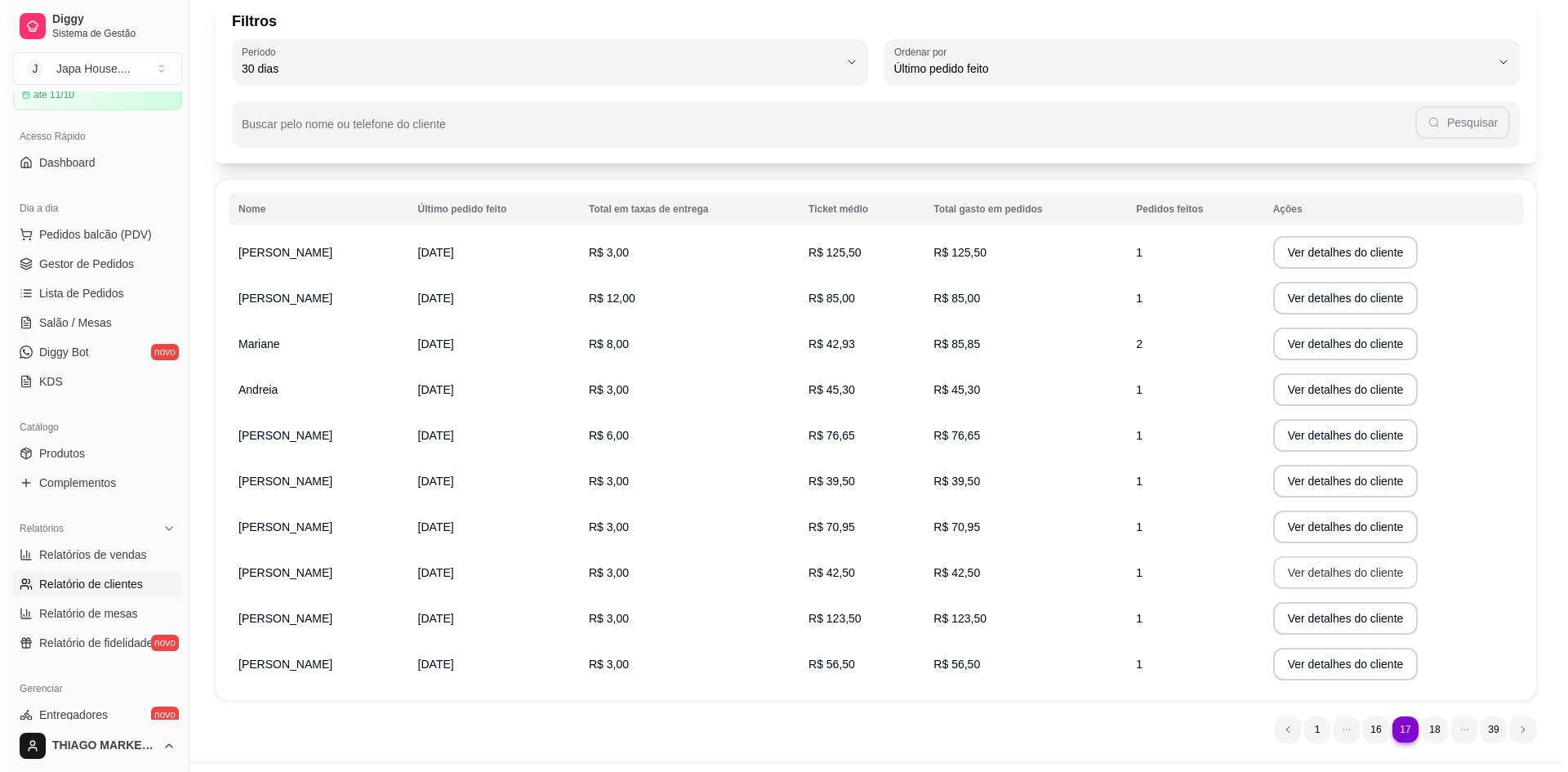
scroll to position [82, 0]
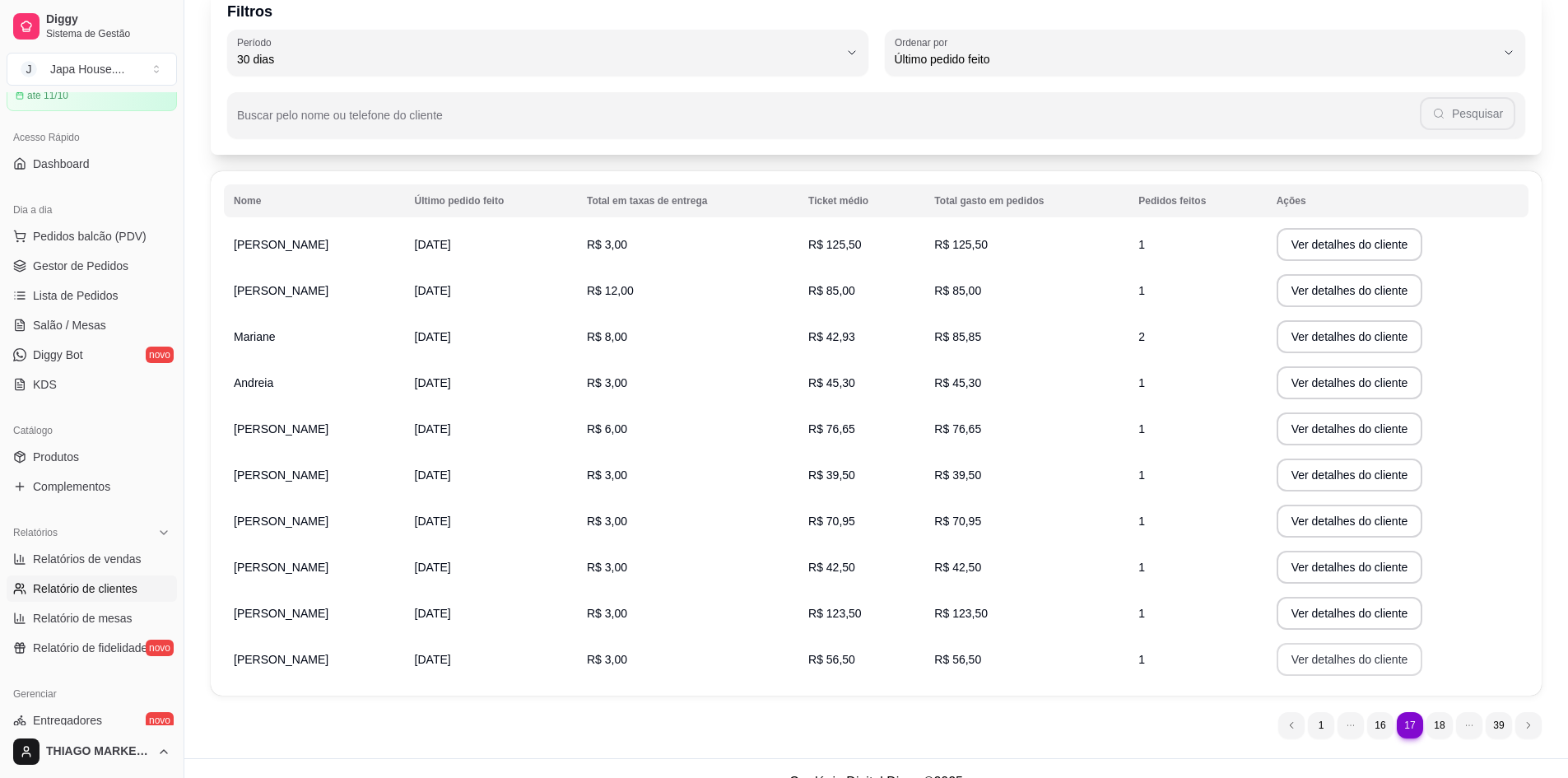
click at [1358, 655] on button "Ver detalhes do cliente" at bounding box center [1350, 659] width 147 height 33
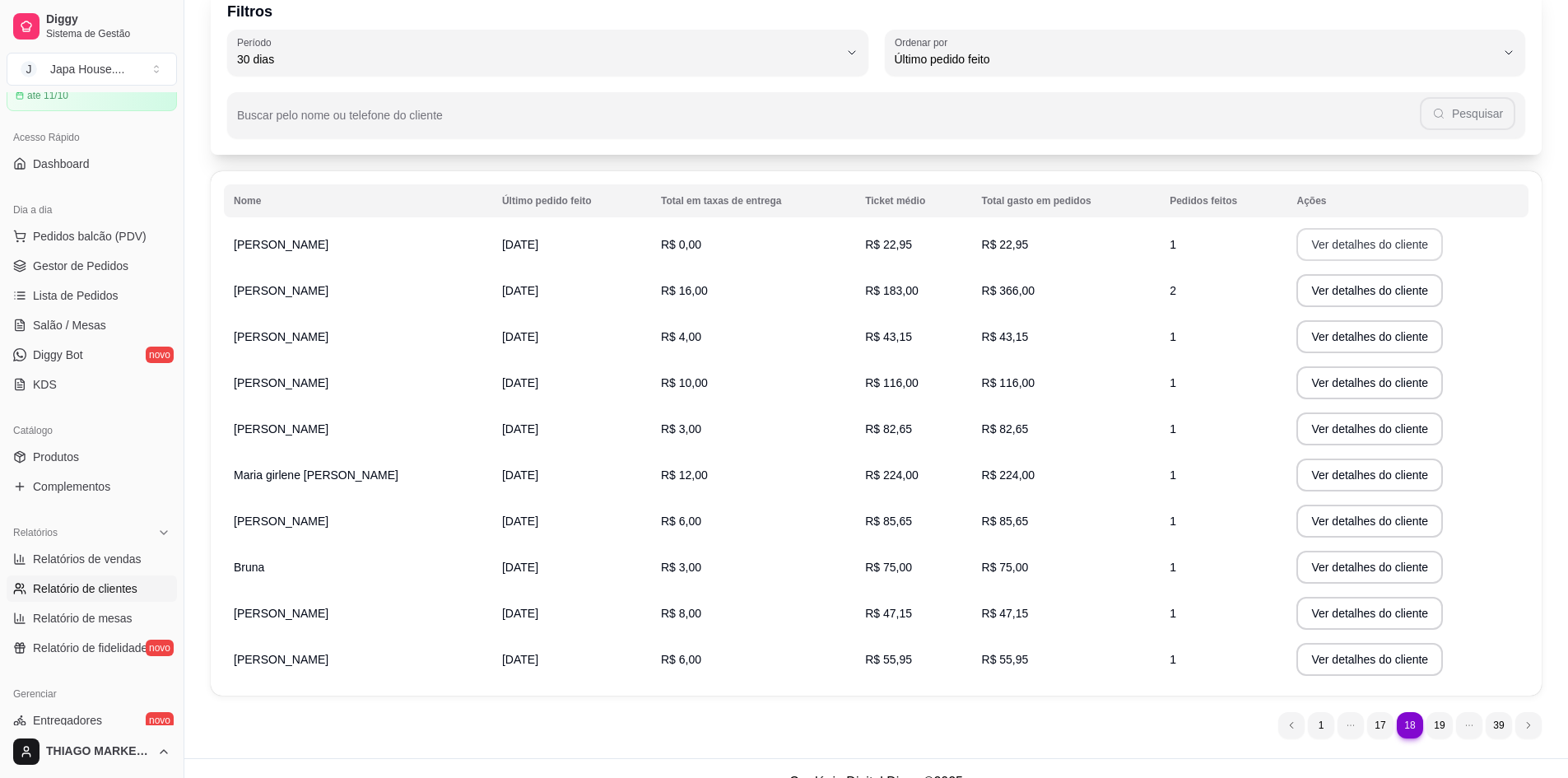
click at [1402, 233] on button "Ver detalhes do cliente" at bounding box center [1370, 244] width 147 height 33
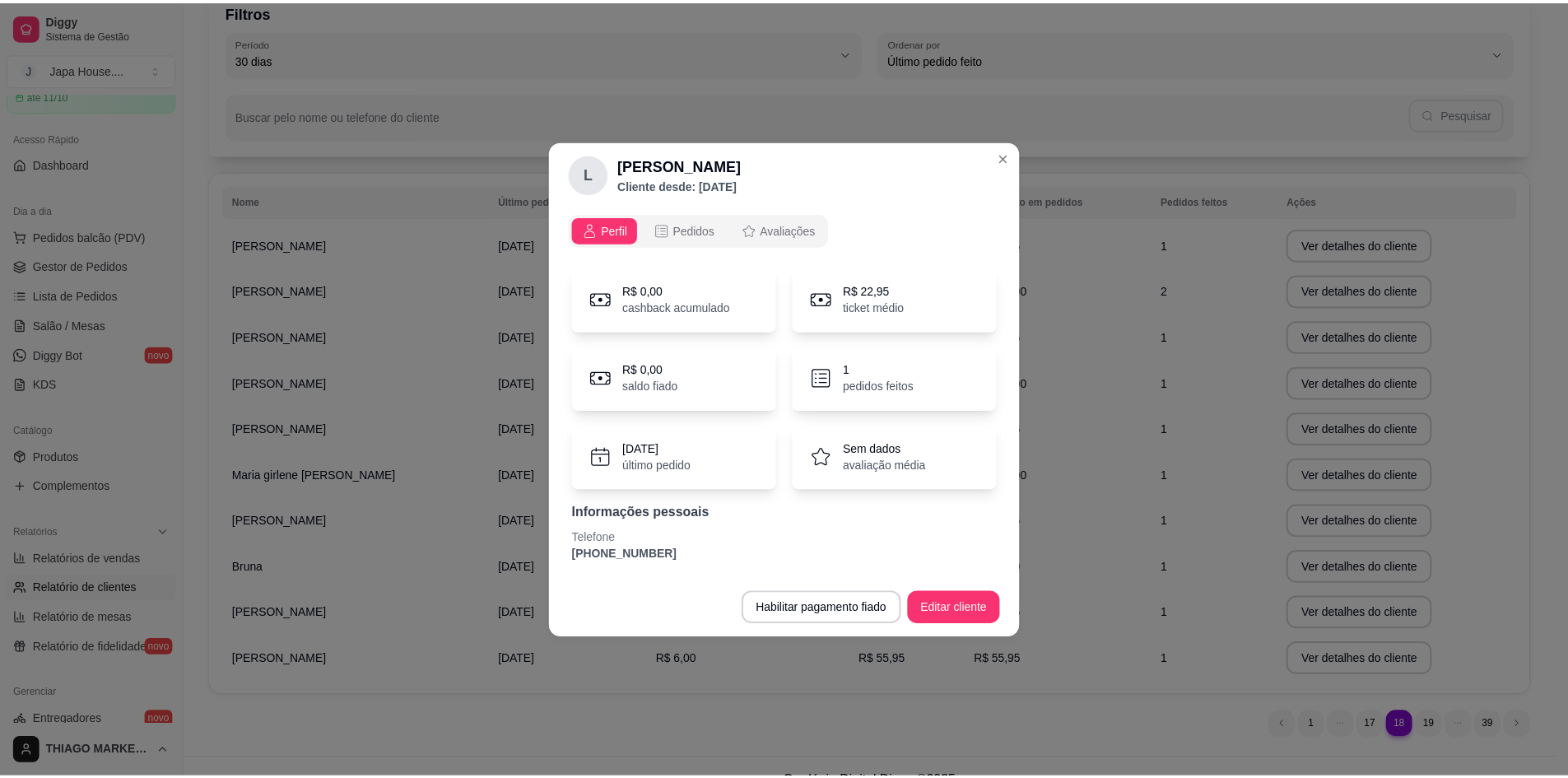
scroll to position [0, 0]
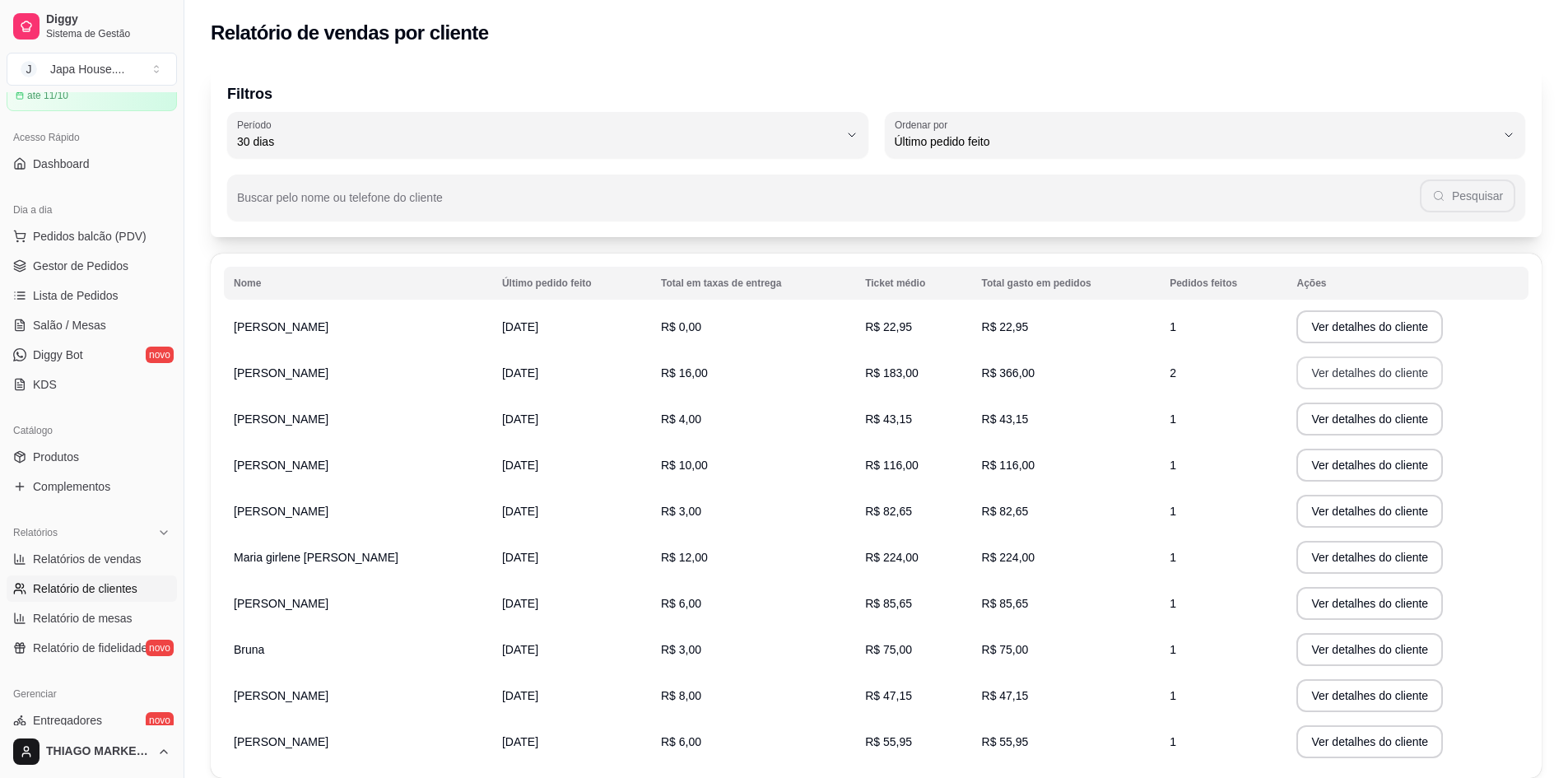
click at [1365, 369] on button "Ver detalhes do cliente" at bounding box center [1370, 373] width 147 height 33
click at [1396, 410] on button "Ver detalhes do cliente" at bounding box center [1370, 419] width 141 height 32
click at [1399, 469] on button "Ver detalhes do cliente" at bounding box center [1370, 465] width 147 height 33
click at [1395, 509] on button "Ver detalhes do cliente" at bounding box center [1370, 511] width 147 height 33
click at [1343, 555] on button "Ver detalhes do cliente" at bounding box center [1370, 557] width 147 height 33
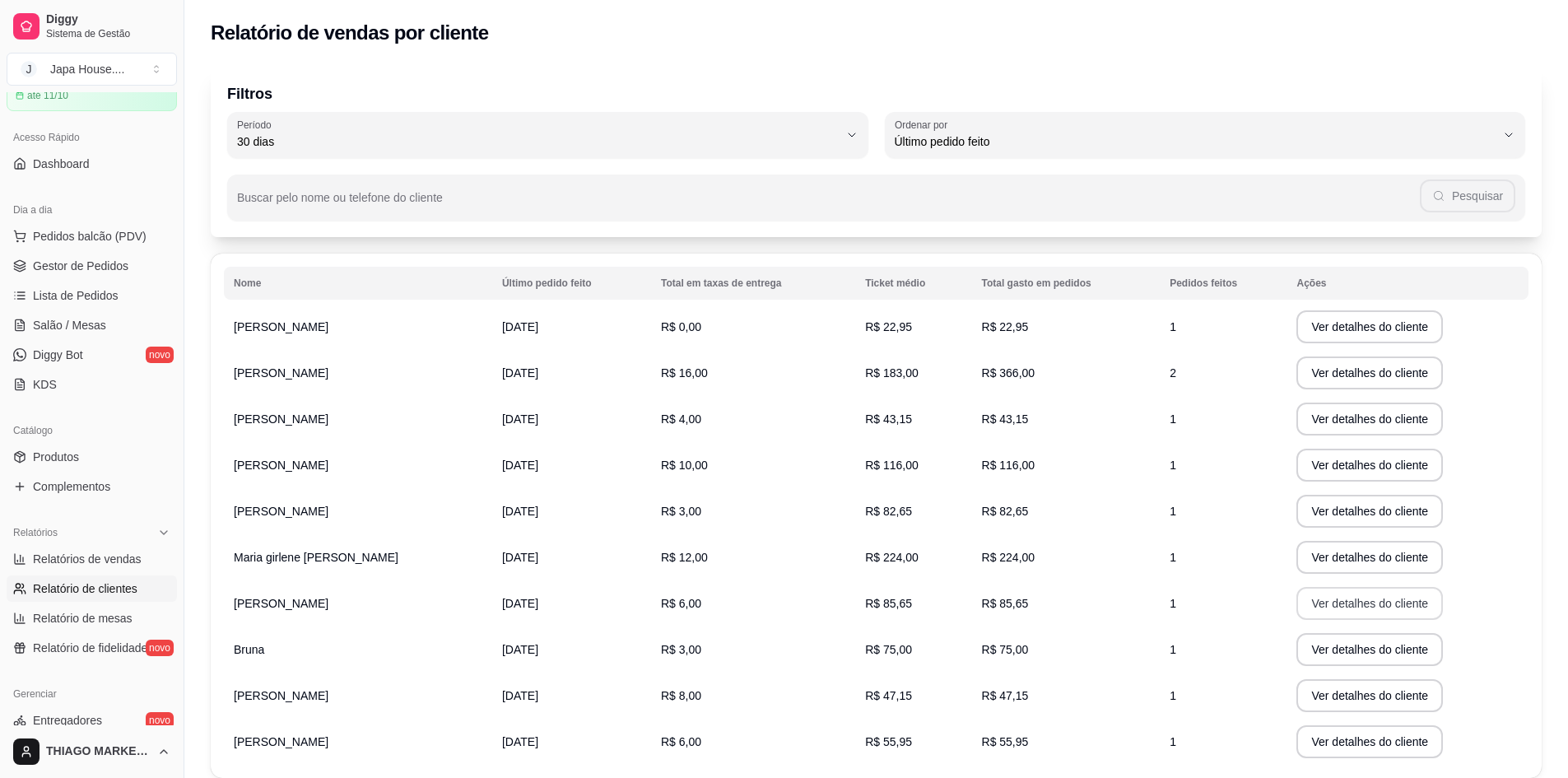
click at [1387, 605] on button "Ver detalhes do cliente" at bounding box center [1370, 603] width 147 height 33
click at [1384, 641] on button "Ver detalhes do cliente" at bounding box center [1370, 649] width 147 height 33
click at [1383, 690] on button "Ver detalhes do cliente" at bounding box center [1370, 696] width 147 height 33
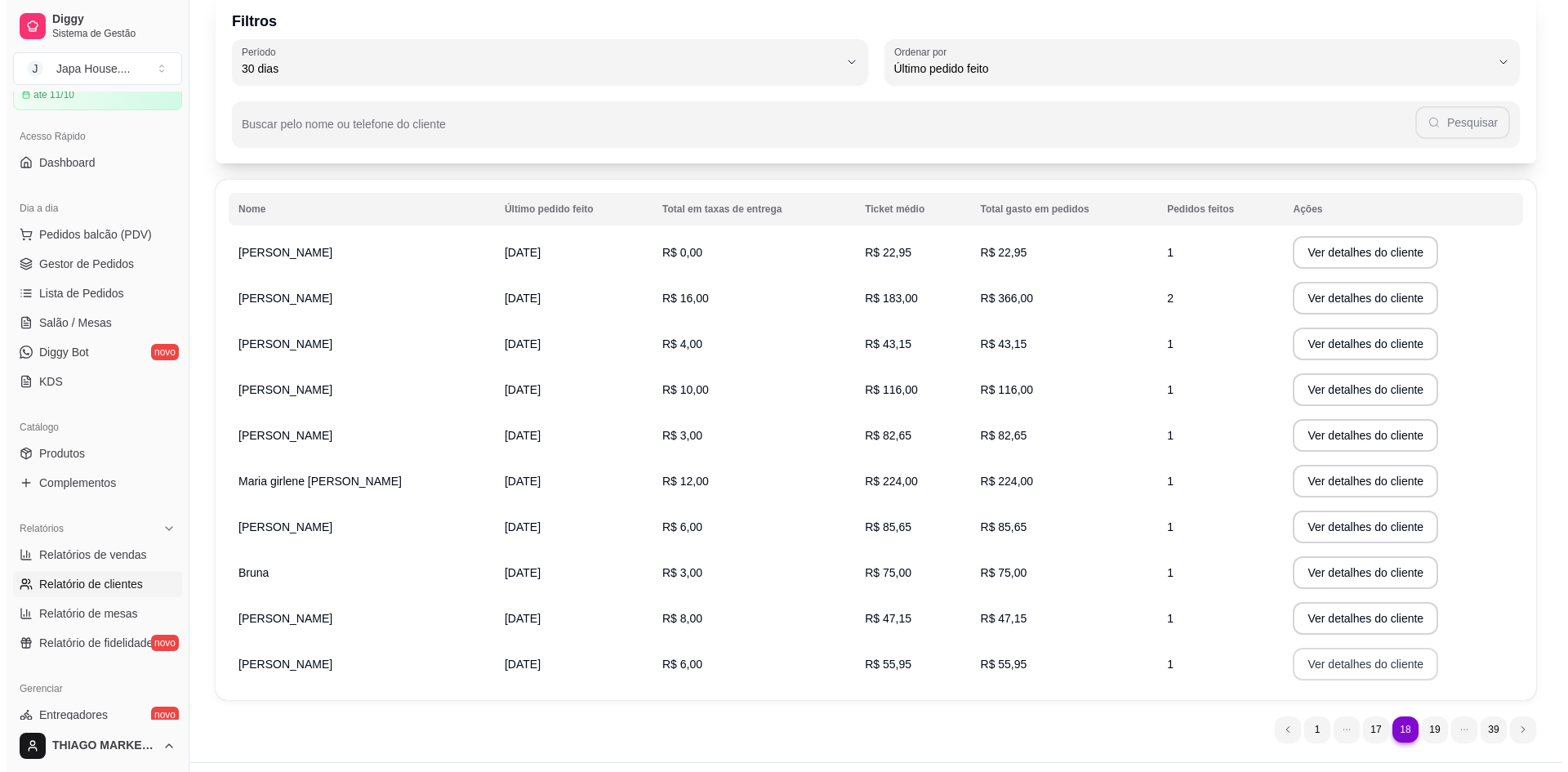
scroll to position [82, 0]
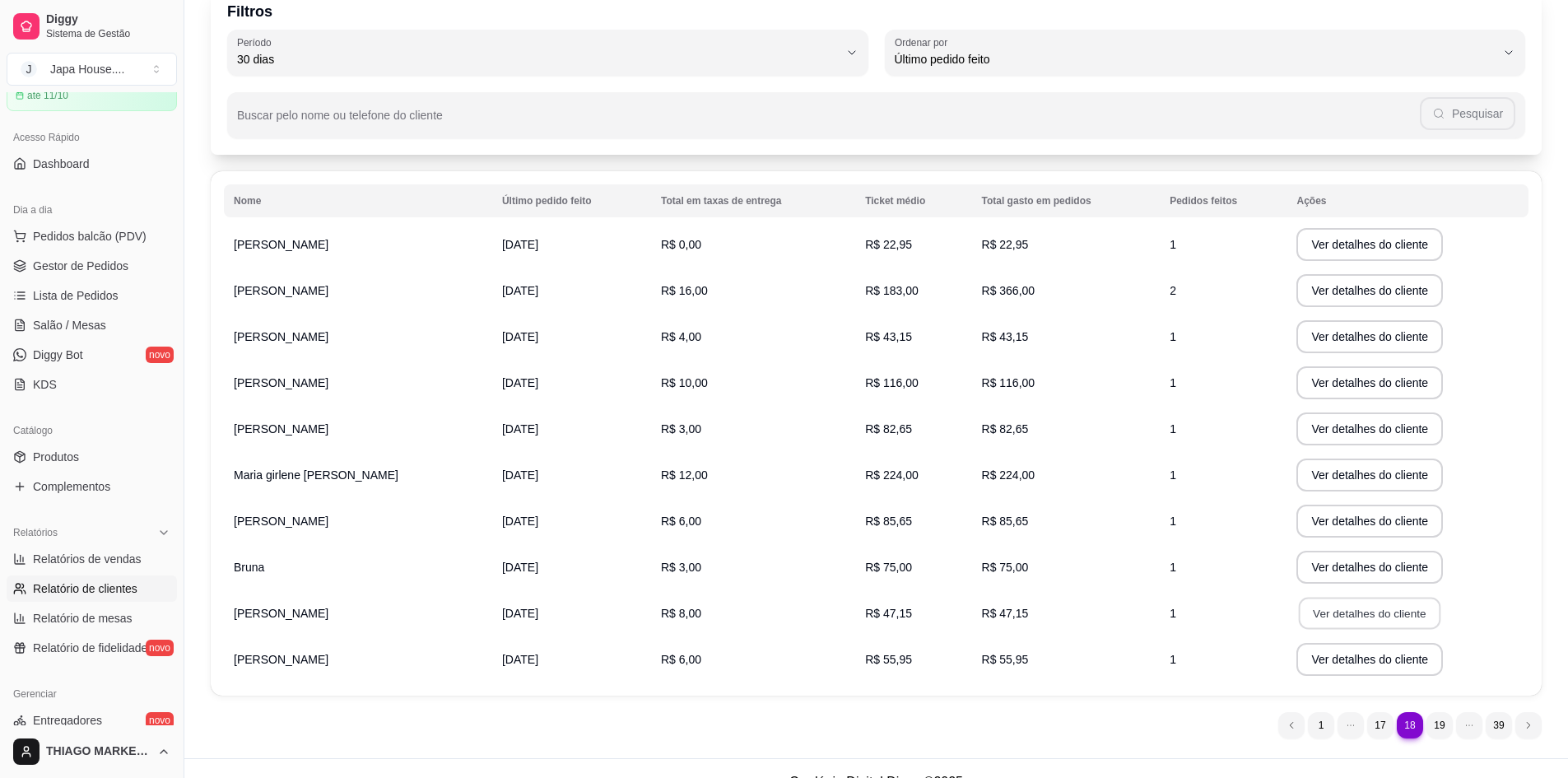
click at [1372, 609] on button "Ver detalhes do cliente" at bounding box center [1370, 613] width 141 height 32
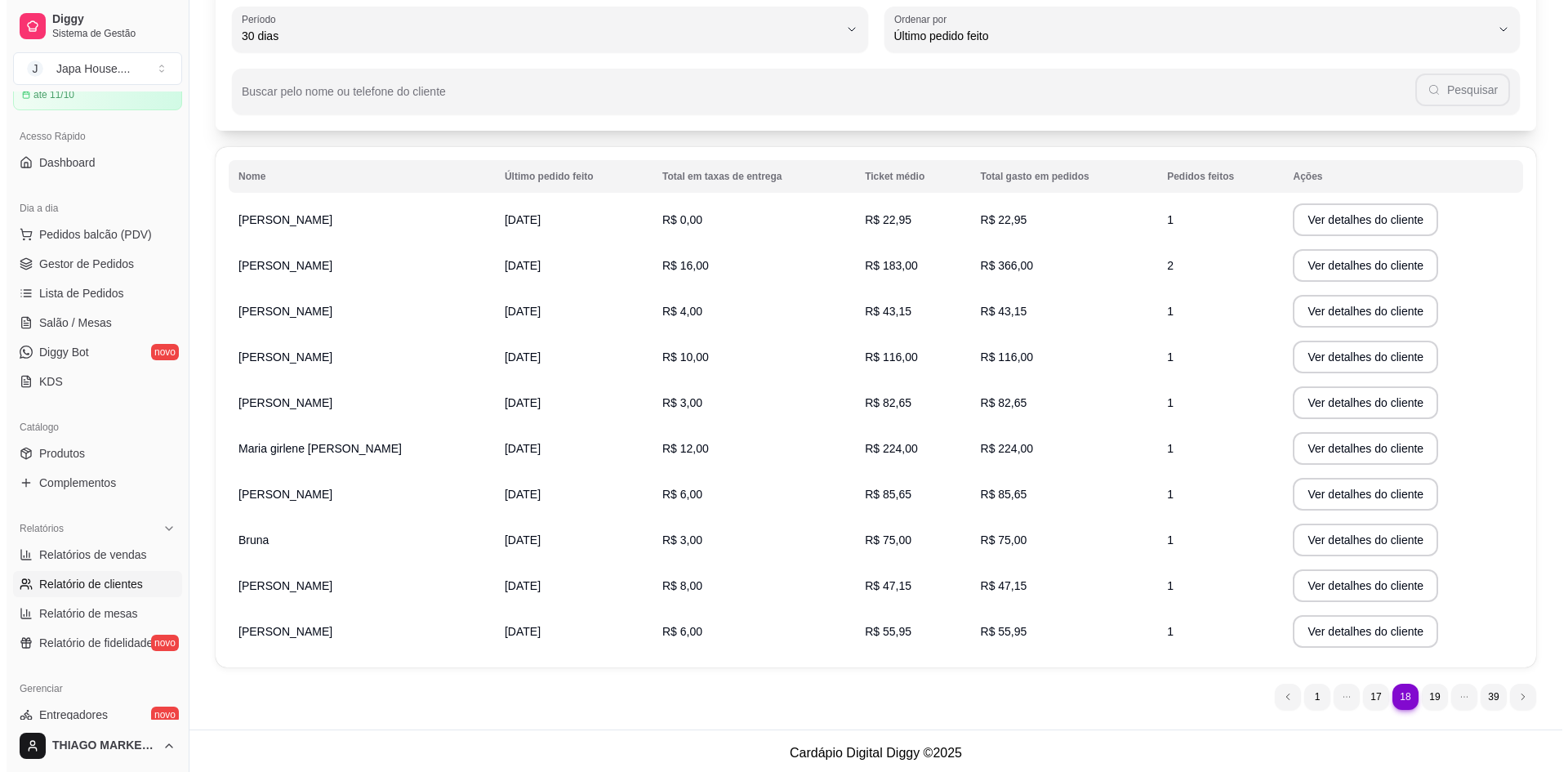
scroll to position [108, 0]
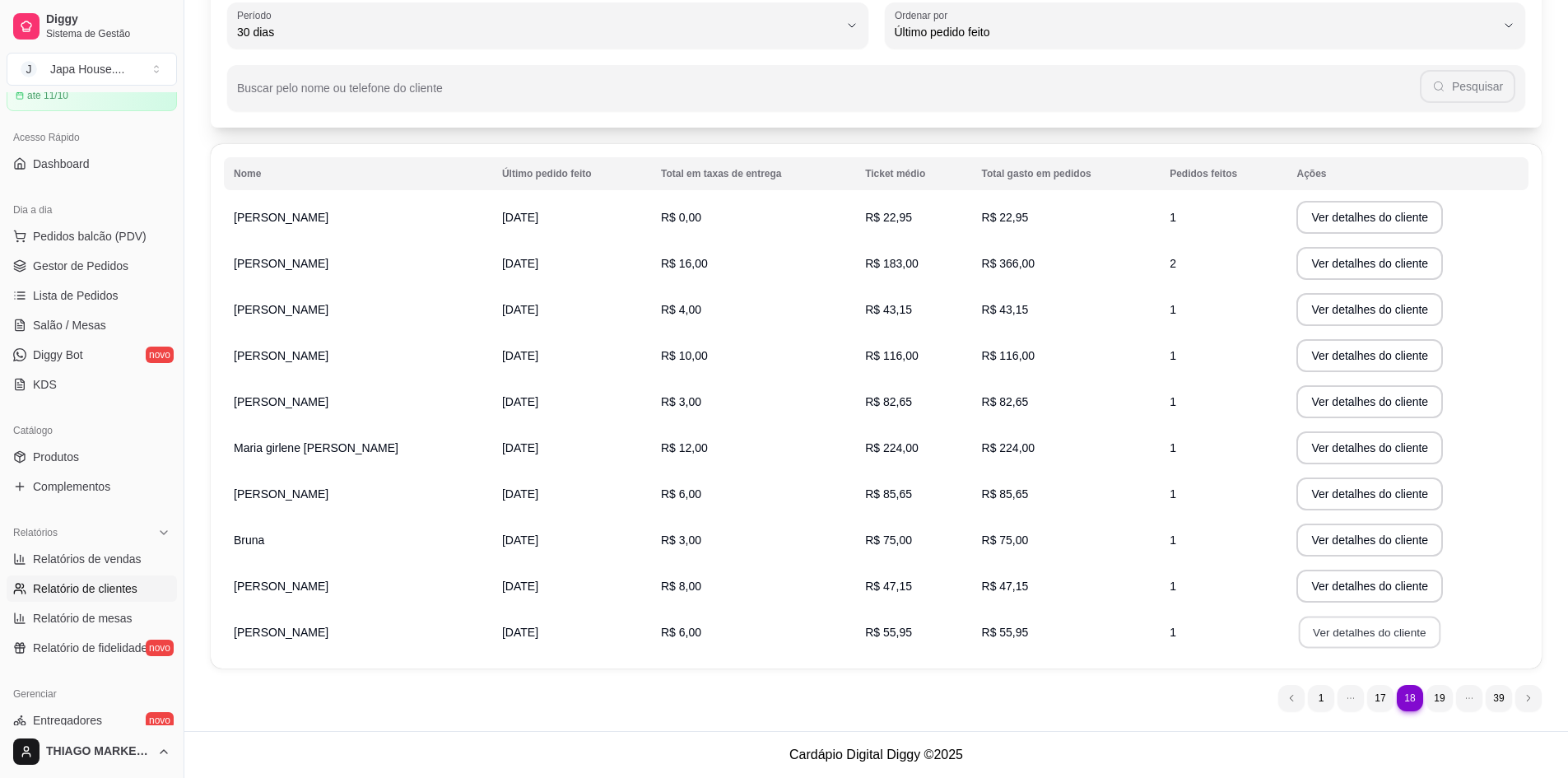
click at [1319, 620] on button "Ver detalhes do cliente" at bounding box center [1370, 633] width 141 height 32
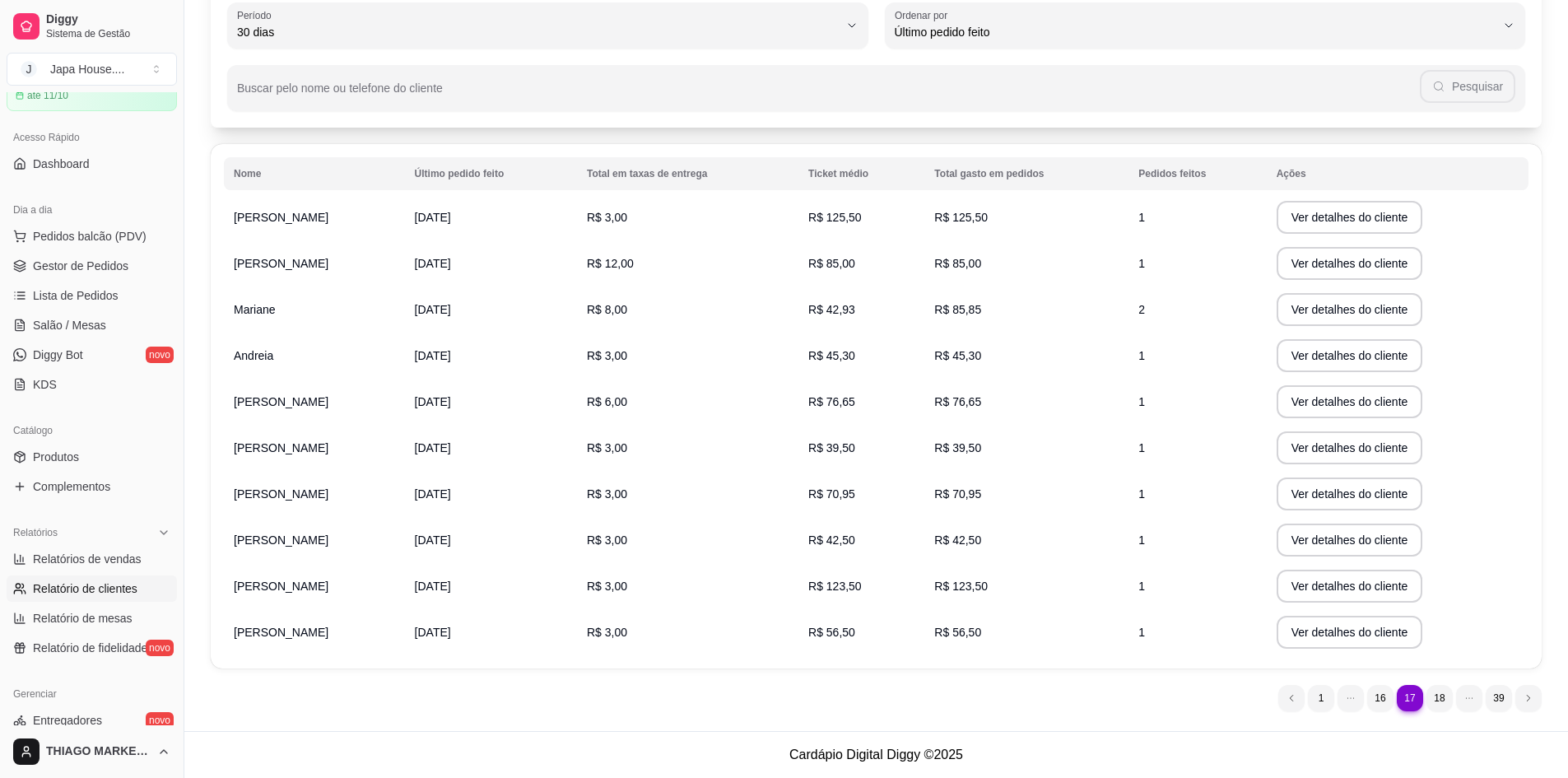
scroll to position [0, 0]
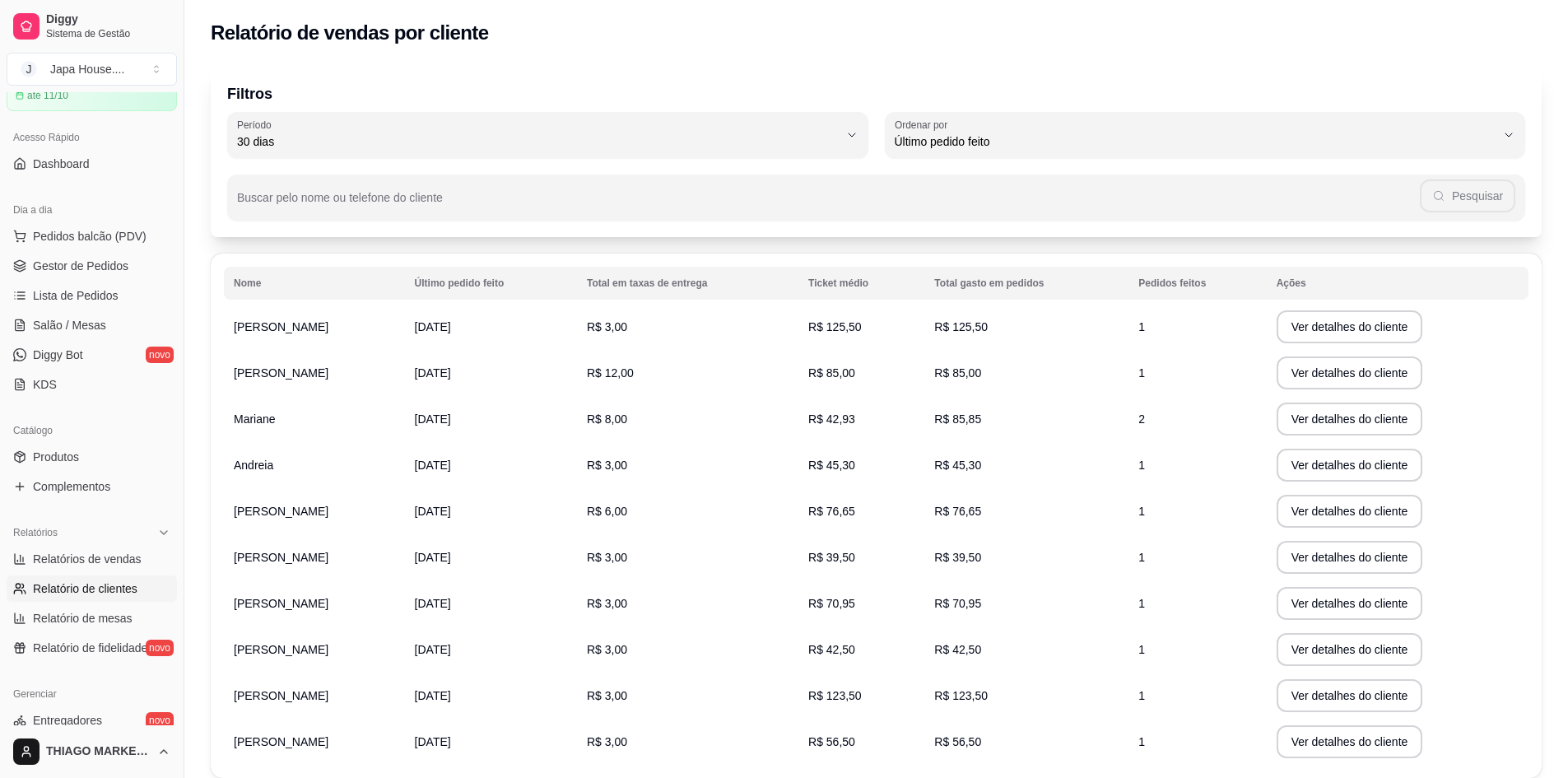
click at [583, 31] on div "Relatório de vendas por cliente" at bounding box center [876, 32] width 1331 height 26
